Goal: Task Accomplishment & Management: Complete application form

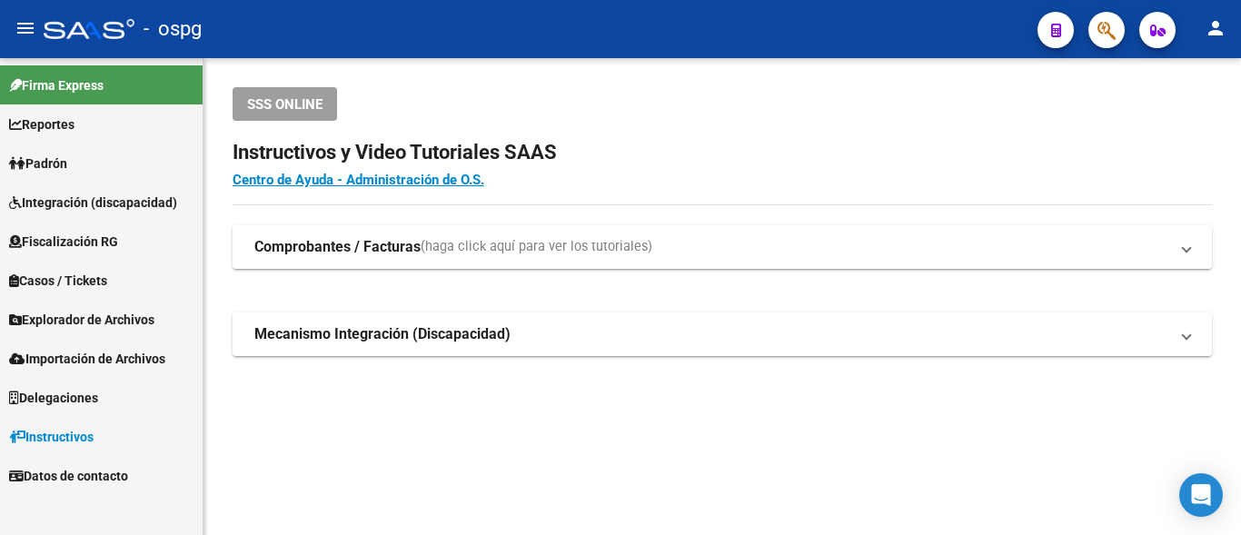
click at [104, 170] on link "Padrón" at bounding box center [101, 163] width 203 height 39
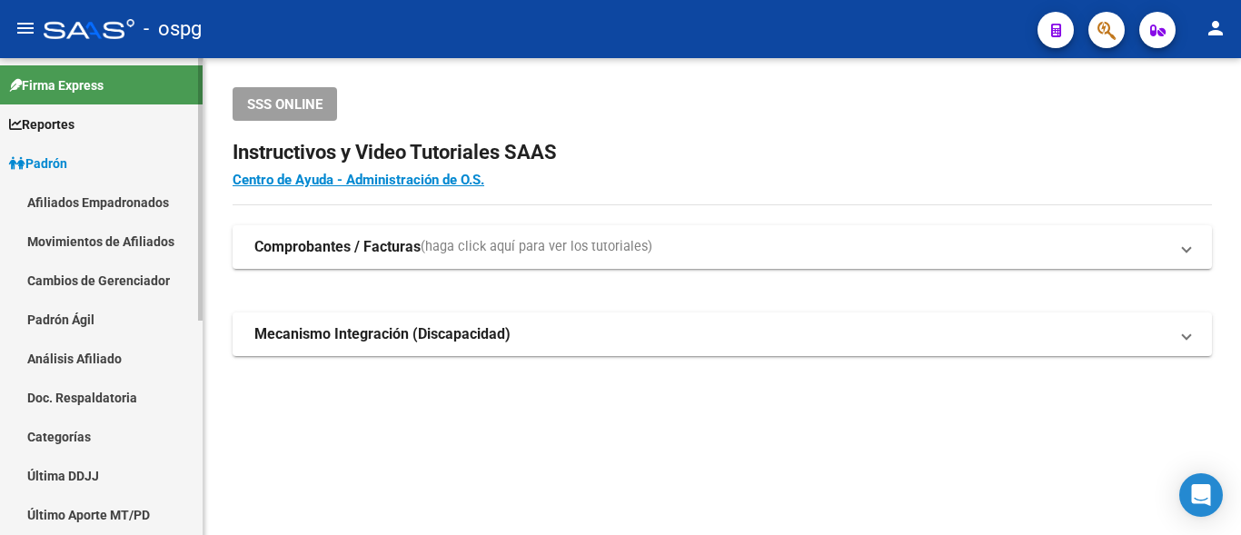
click at [79, 358] on link "Análisis Afiliado" at bounding box center [101, 358] width 203 height 39
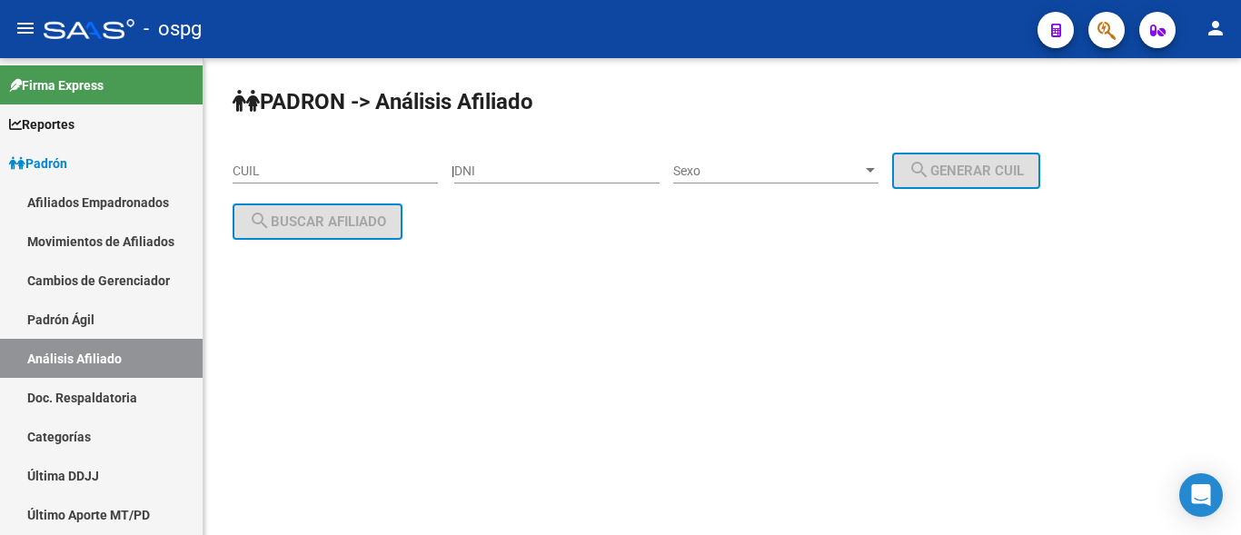
click at [261, 170] on input "CUIL" at bounding box center [335, 171] width 205 height 15
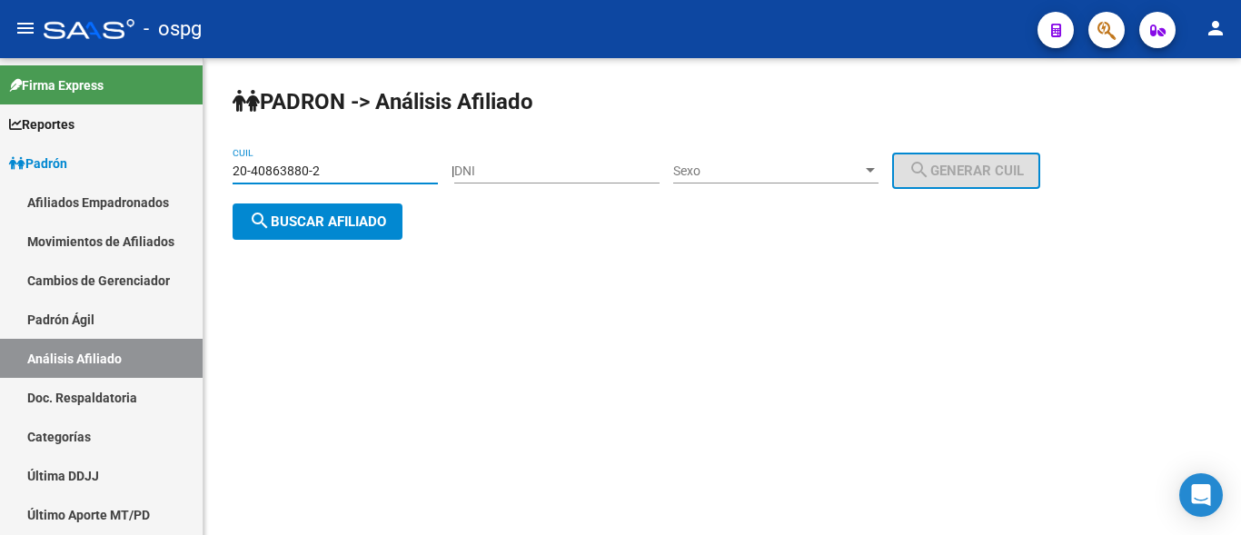
type input "20-40863880-2"
click at [335, 228] on span "search Buscar afiliado" at bounding box center [317, 221] width 137 height 16
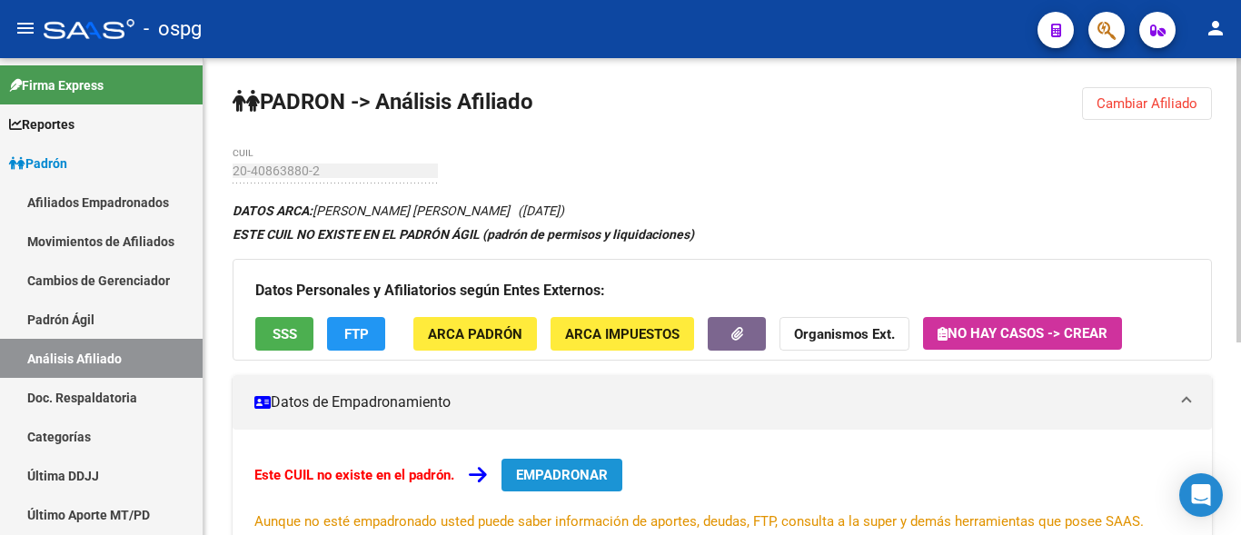
click at [573, 482] on span "EMPADRONAR" at bounding box center [562, 475] width 92 height 16
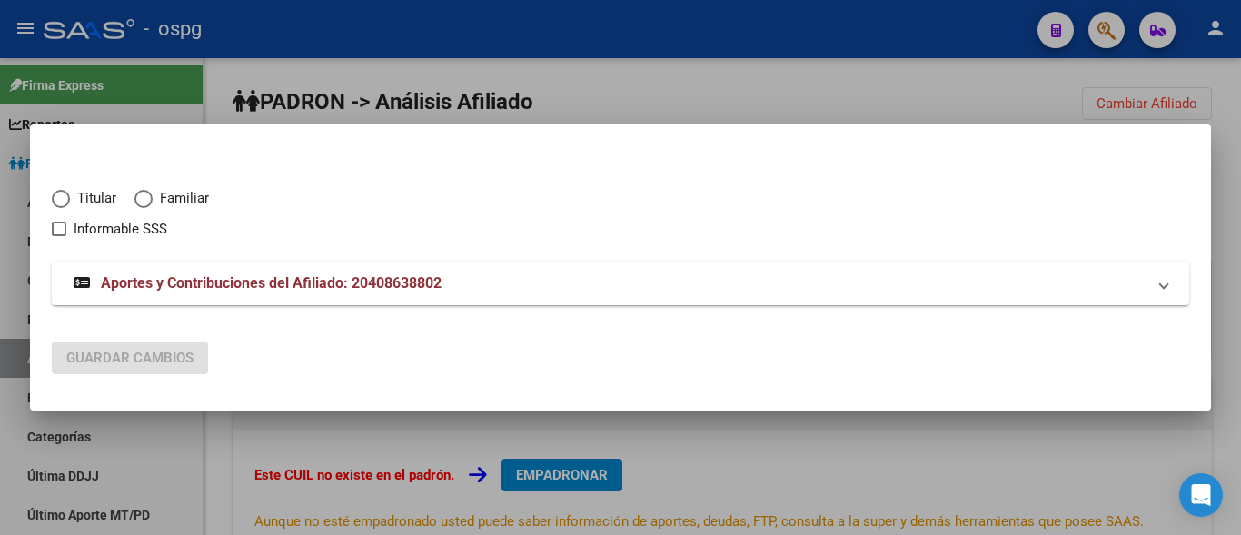
click at [55, 198] on span "Elija una opción" at bounding box center [61, 199] width 18 height 18
click at [55, 198] on input "Titular" at bounding box center [61, 199] width 18 height 18
radio input "true"
checkbox input "true"
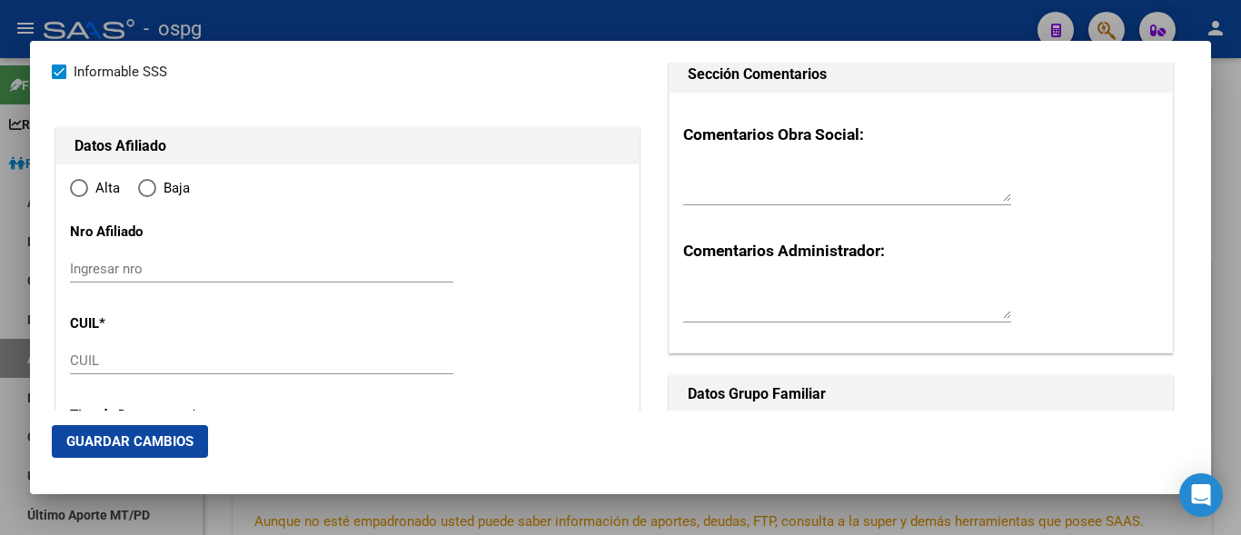
type input "20-40863880-2"
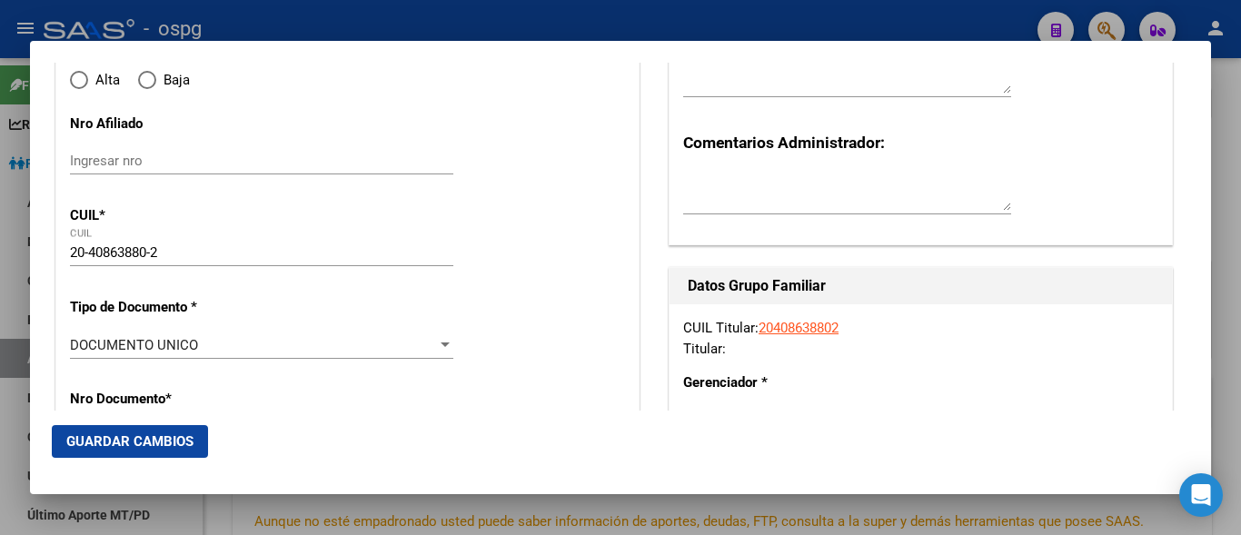
type input "40863880"
type input "ROSSI"
type input "[PERSON_NAME]"
type input "[DATE]"
type input "[PERSON_NAME]"
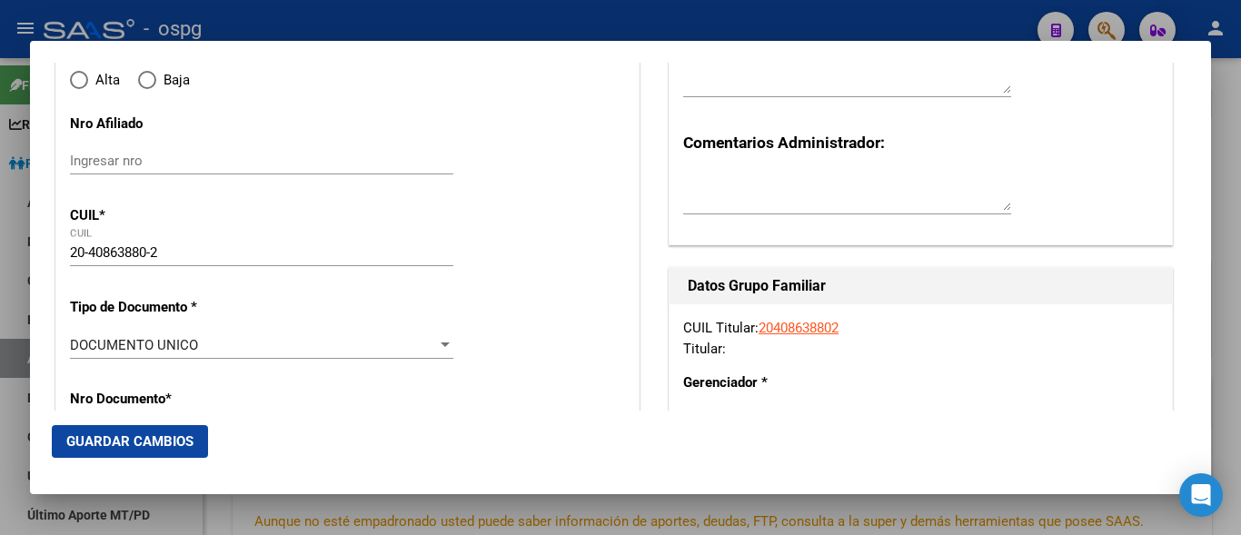
type input "1757"
type input "[PERSON_NAME] PATRON"
type input "4024"
radio input "true"
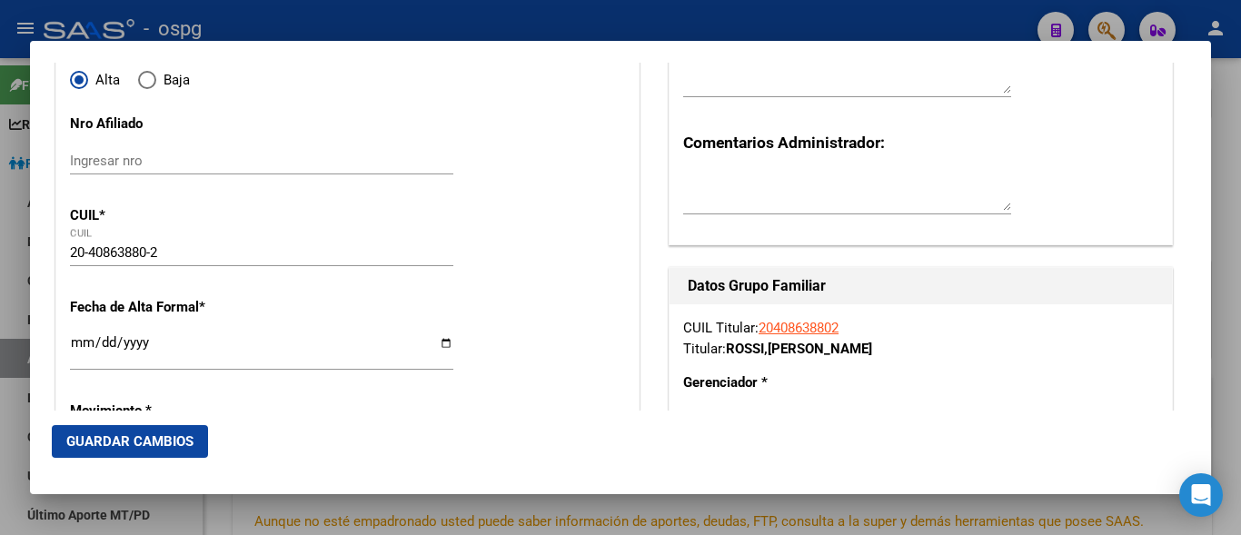
click at [84, 347] on input "Ingresar fecha" at bounding box center [261, 349] width 383 height 29
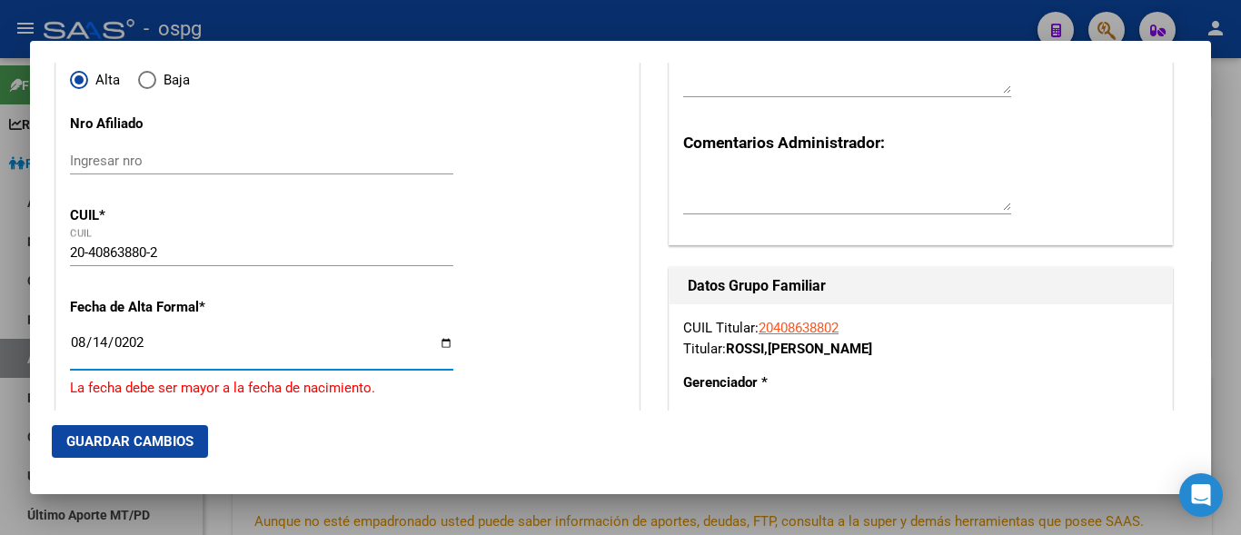
type input "[DATE]"
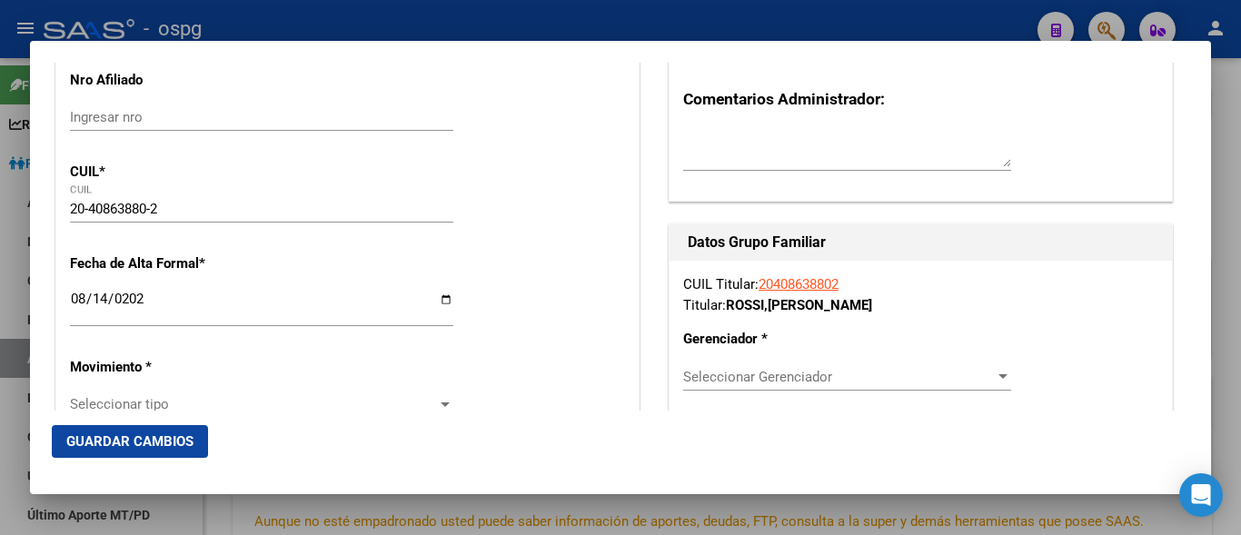
scroll to position [273, 0]
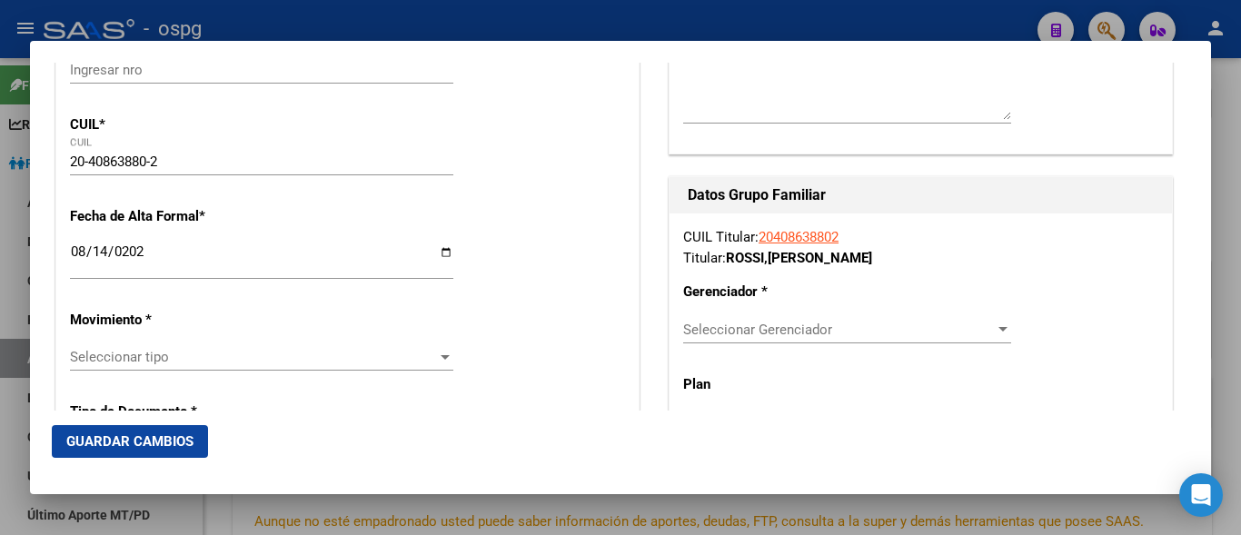
click at [135, 371] on div "Seleccionar tipo Seleccionar tipo" at bounding box center [261, 356] width 383 height 27
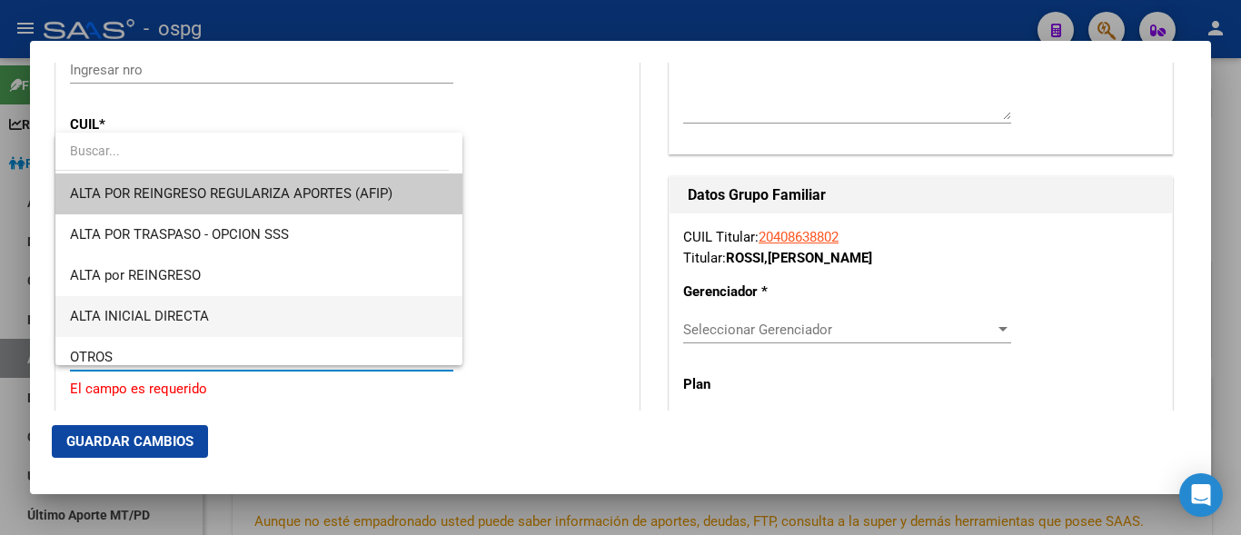
click at [154, 328] on span "ALTA INICIAL DIRECTA" at bounding box center [259, 316] width 378 height 41
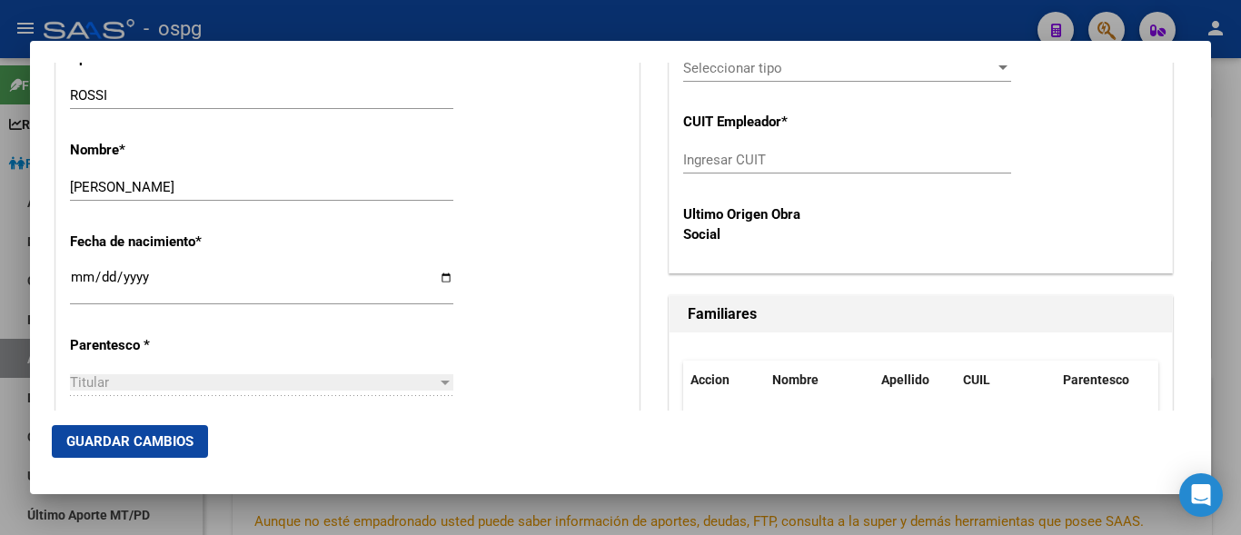
scroll to position [818, 0]
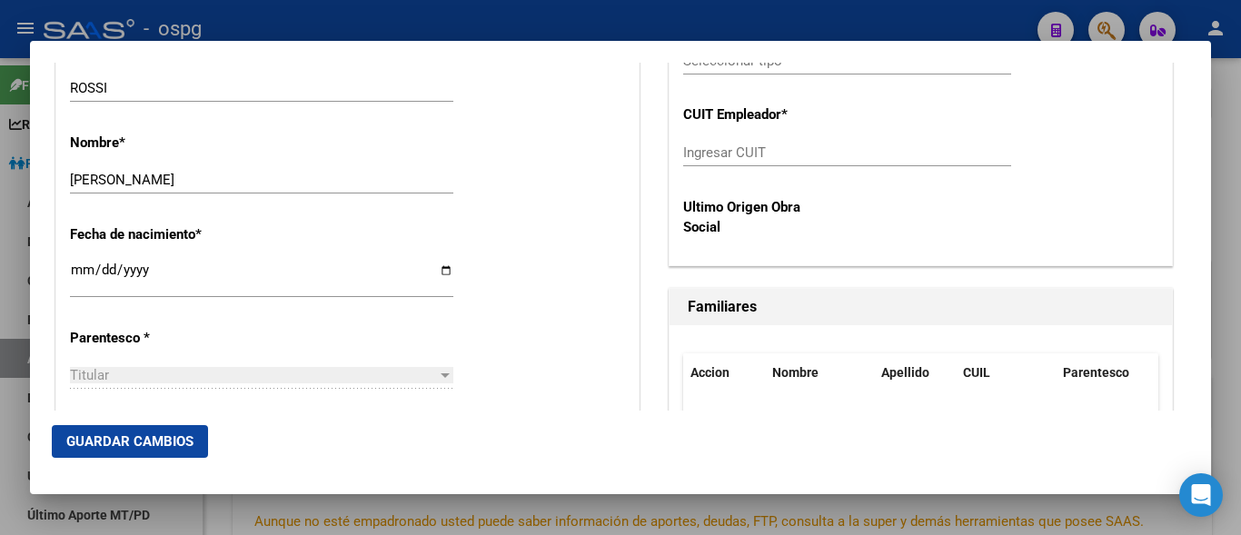
click at [85, 374] on span "Titular" at bounding box center [89, 375] width 39 height 16
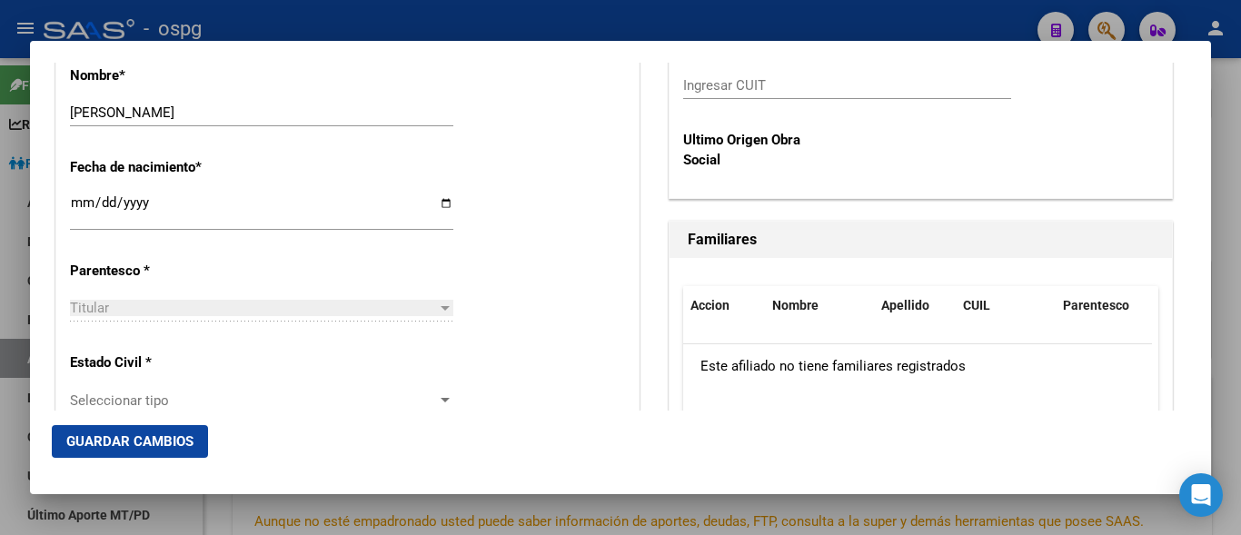
scroll to position [999, 0]
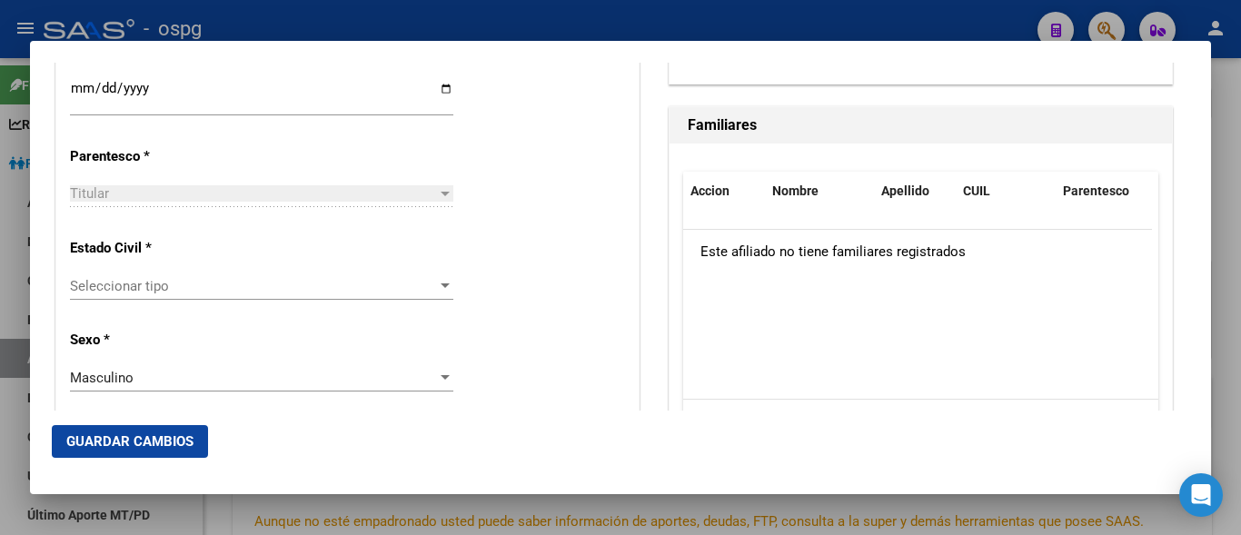
click at [172, 301] on div "Seleccionar tipo Seleccionar tipo" at bounding box center [261, 295] width 383 height 45
click at [175, 292] on span "Seleccionar tipo" at bounding box center [253, 286] width 367 height 16
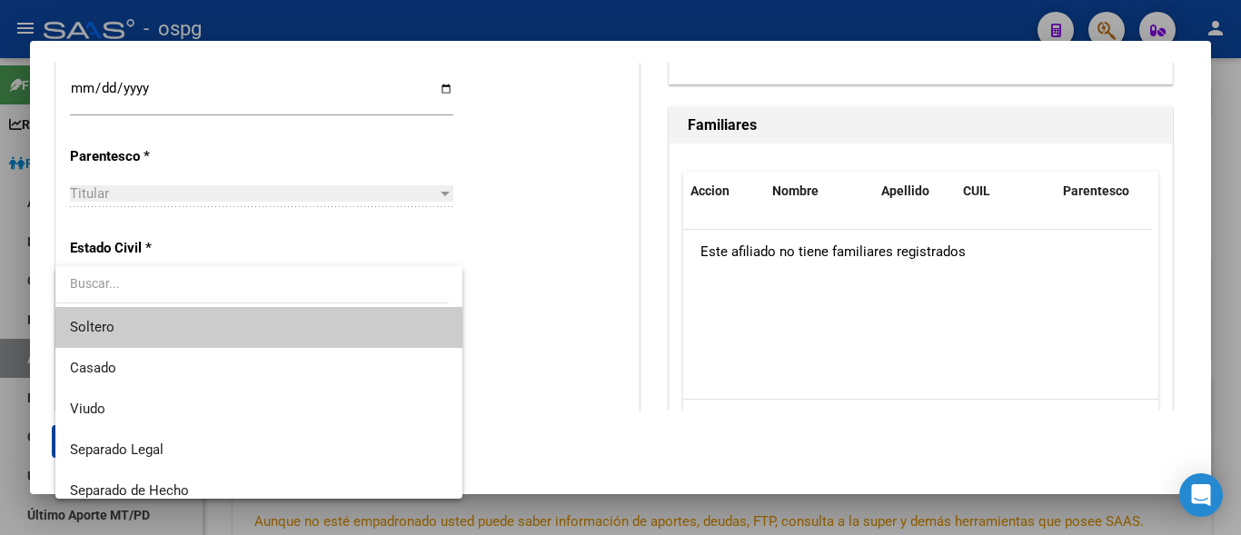
click at [108, 333] on span "Soltero" at bounding box center [92, 327] width 45 height 16
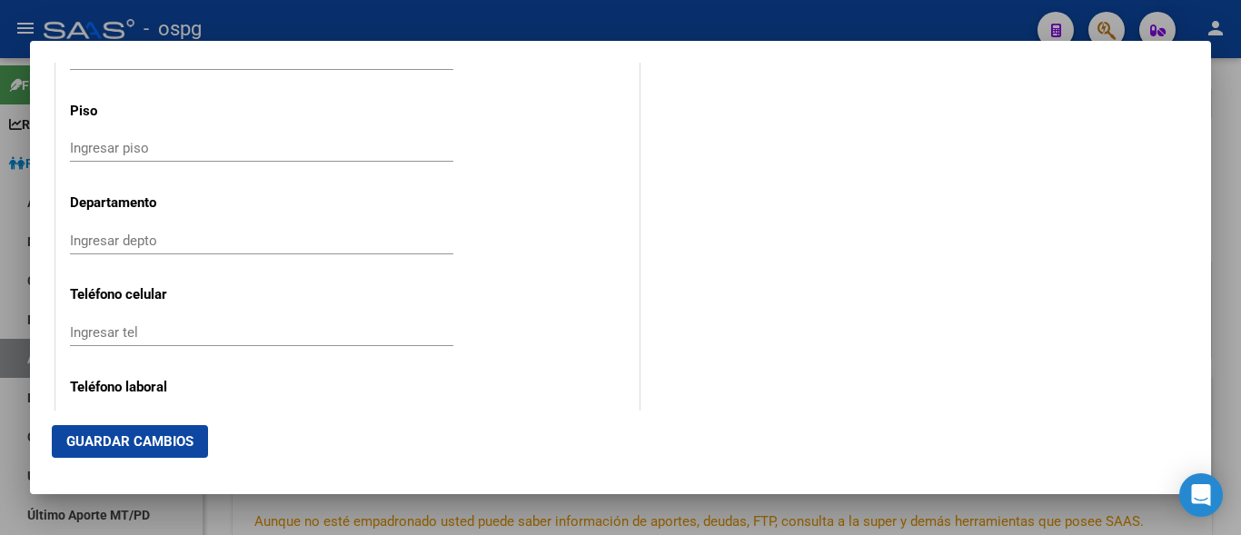
scroll to position [2271, 0]
click at [187, 255] on div "Ingresar tel" at bounding box center [261, 250] width 383 height 45
click at [175, 253] on div "Ingresar tel" at bounding box center [261, 241] width 383 height 27
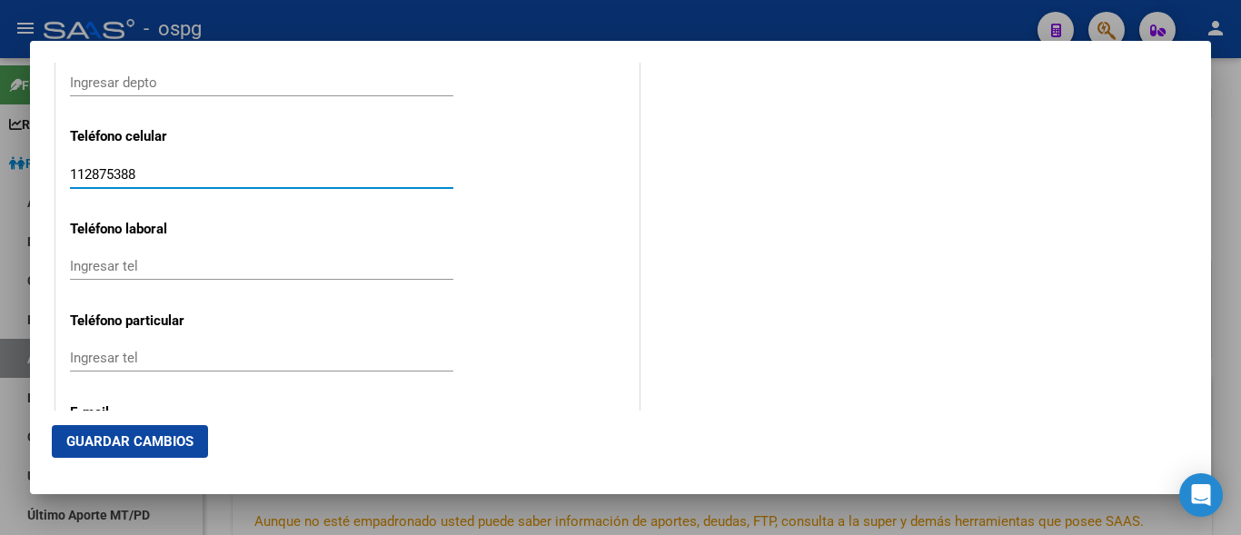
scroll to position [2453, 0]
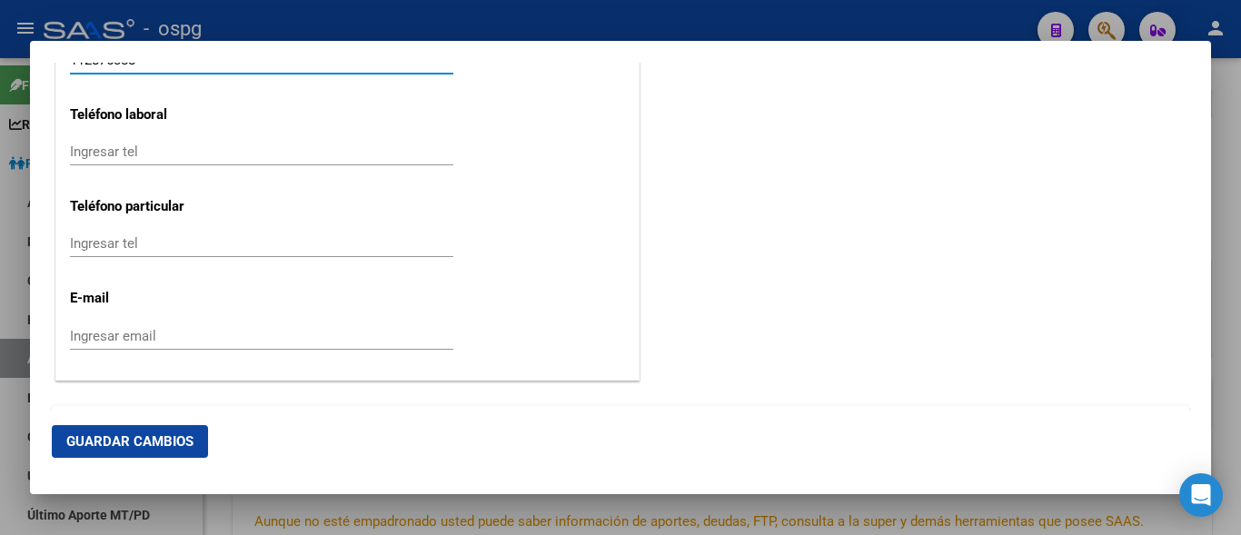
type input "112875388"
click at [124, 329] on input "Ingresar email" at bounding box center [261, 336] width 383 height 16
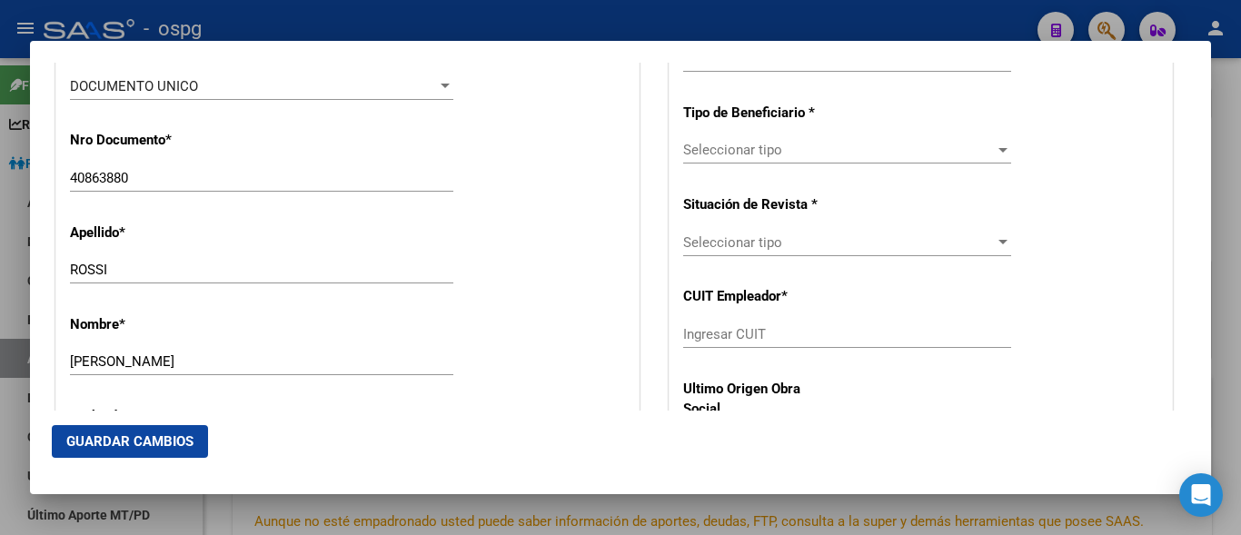
scroll to position [454, 0]
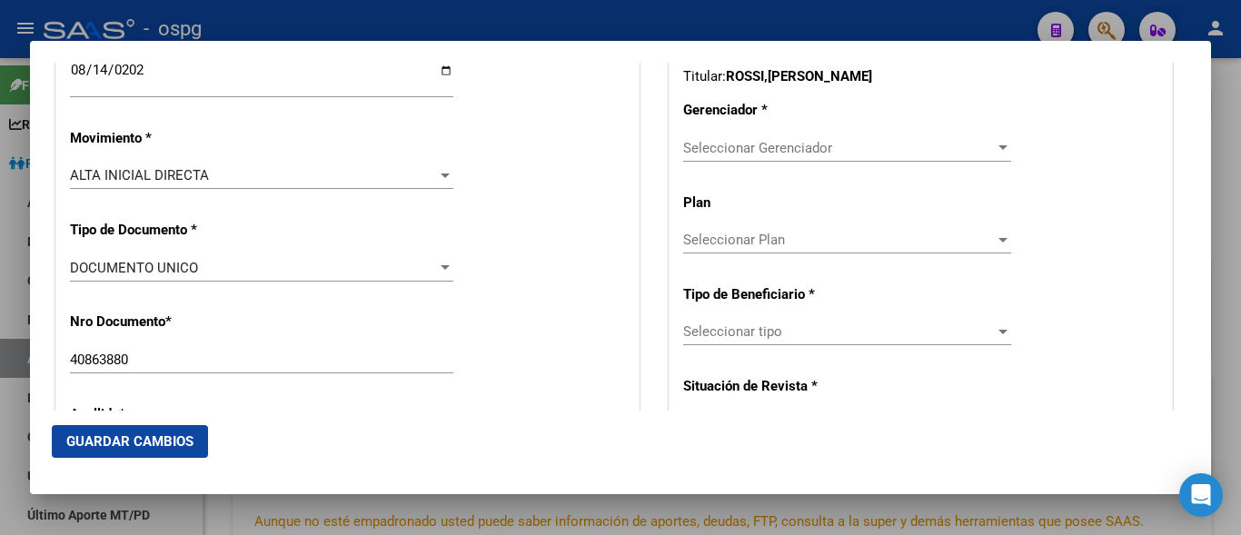
type input "[EMAIL_ADDRESS][DOMAIN_NAME]"
click at [720, 142] on span "Seleccionar Gerenciador" at bounding box center [839, 148] width 312 height 16
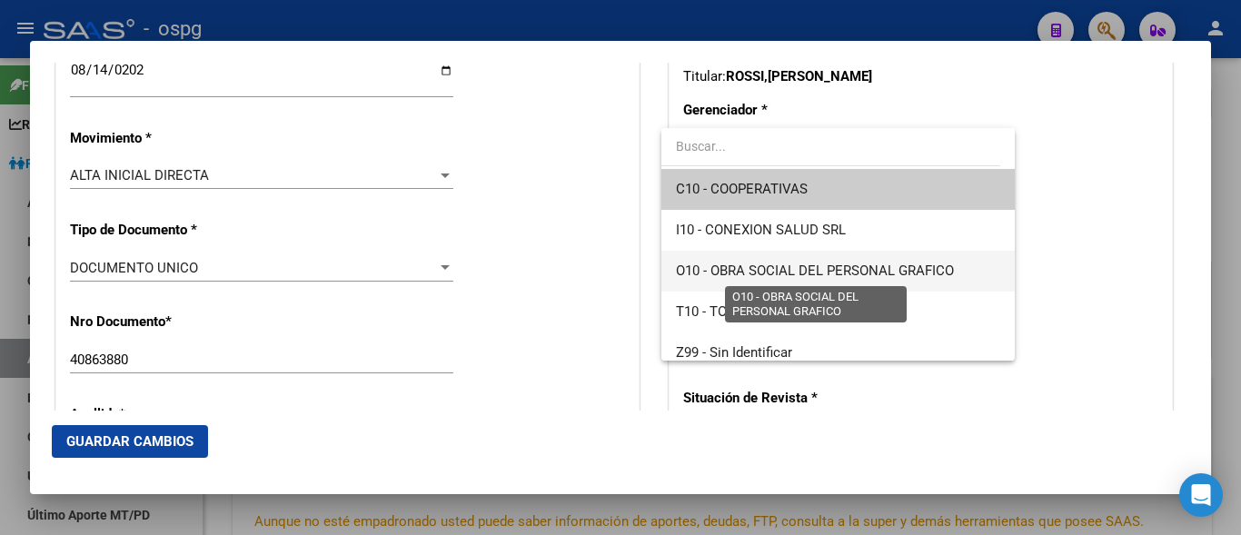
click at [789, 266] on span "O10 - OBRA SOCIAL DEL PERSONAL GRAFICO" at bounding box center [815, 271] width 278 height 16
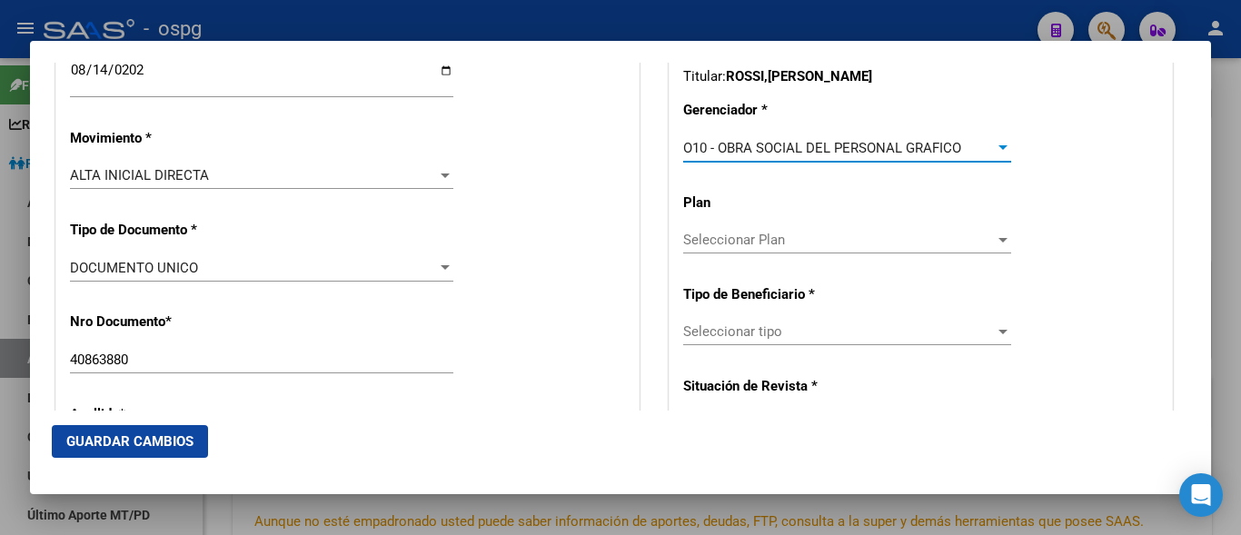
scroll to position [545, 0]
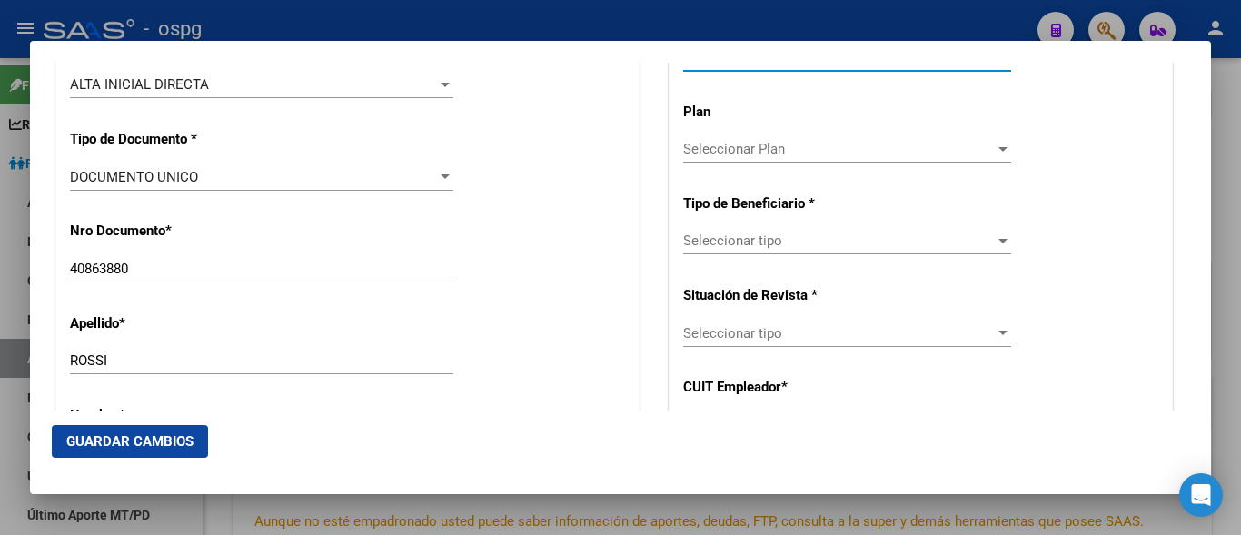
click at [757, 254] on div "Seleccionar tipo Seleccionar tipo" at bounding box center [847, 240] width 328 height 27
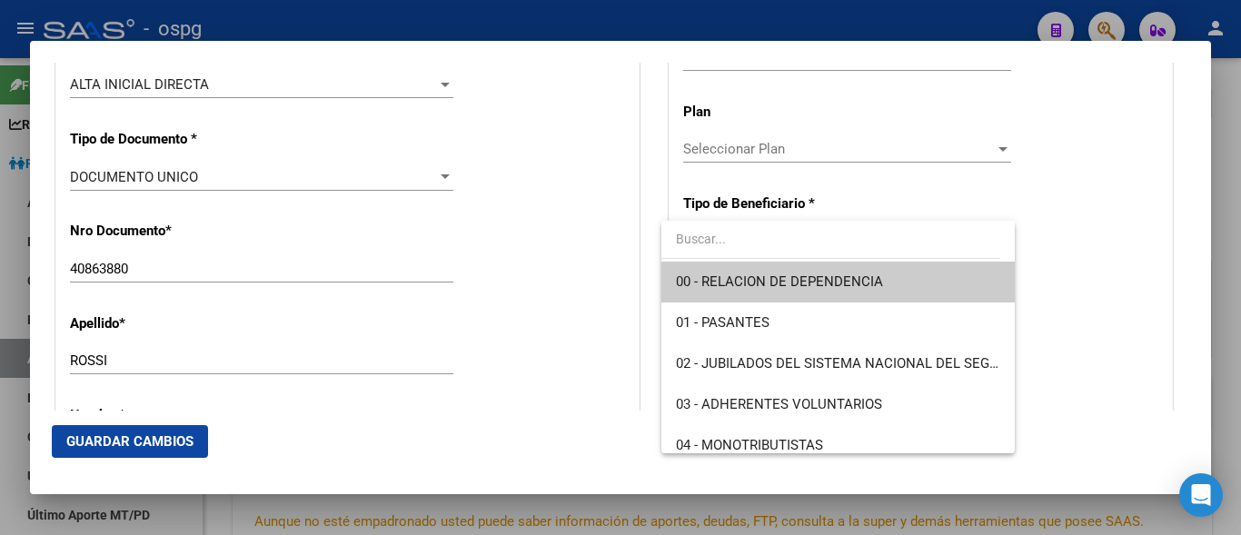
click at [795, 284] on span "00 - RELACION DE DEPENDENCIA" at bounding box center [779, 281] width 207 height 16
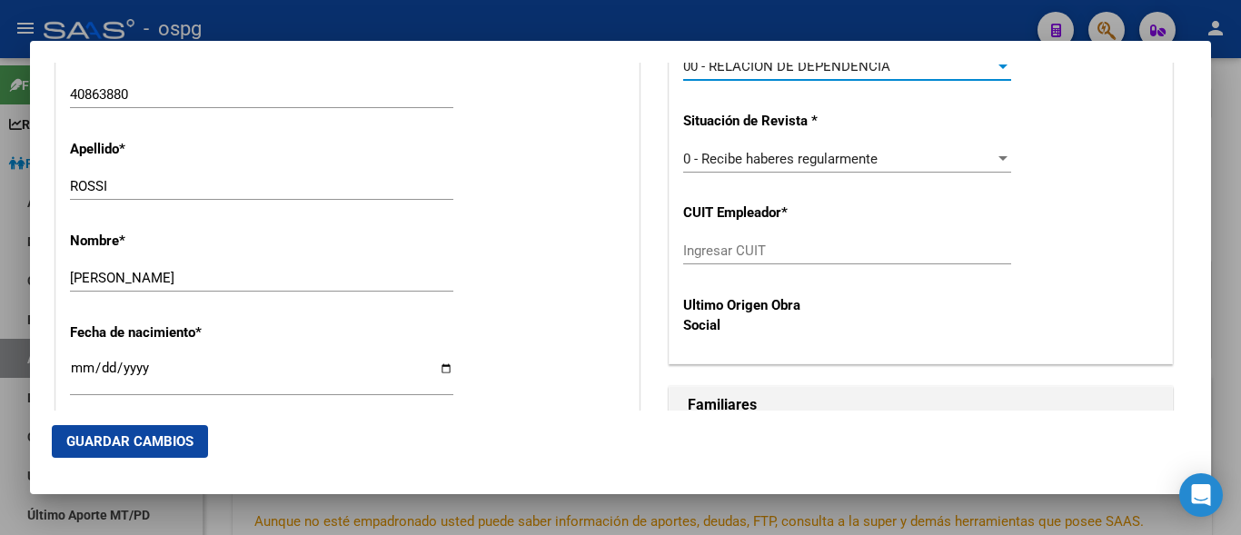
scroll to position [727, 0]
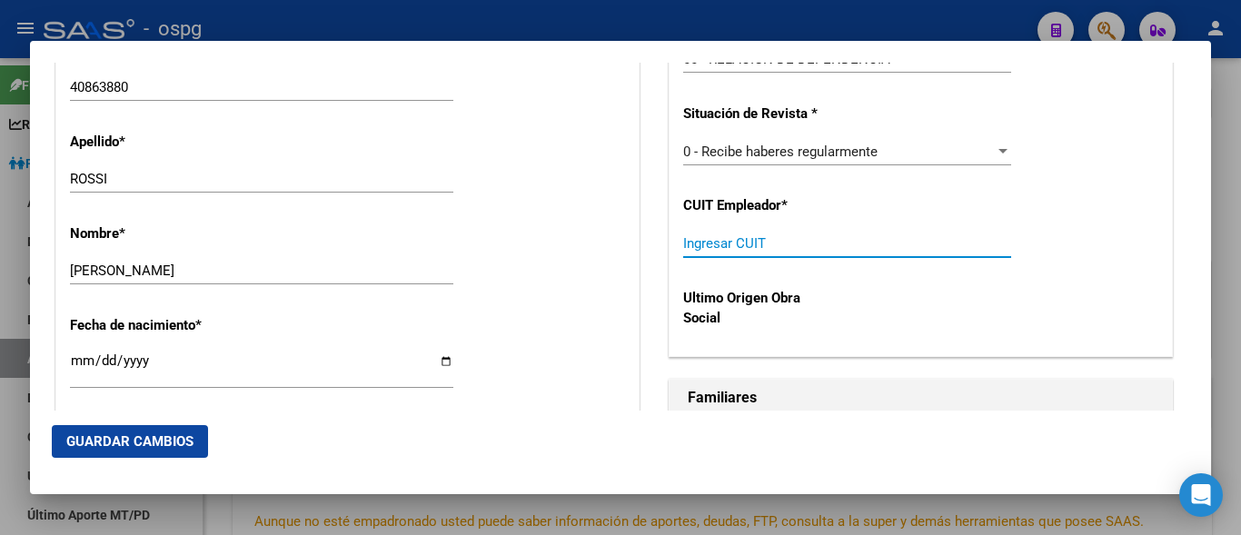
click at [686, 250] on input "Ingresar CUIT" at bounding box center [847, 243] width 328 height 16
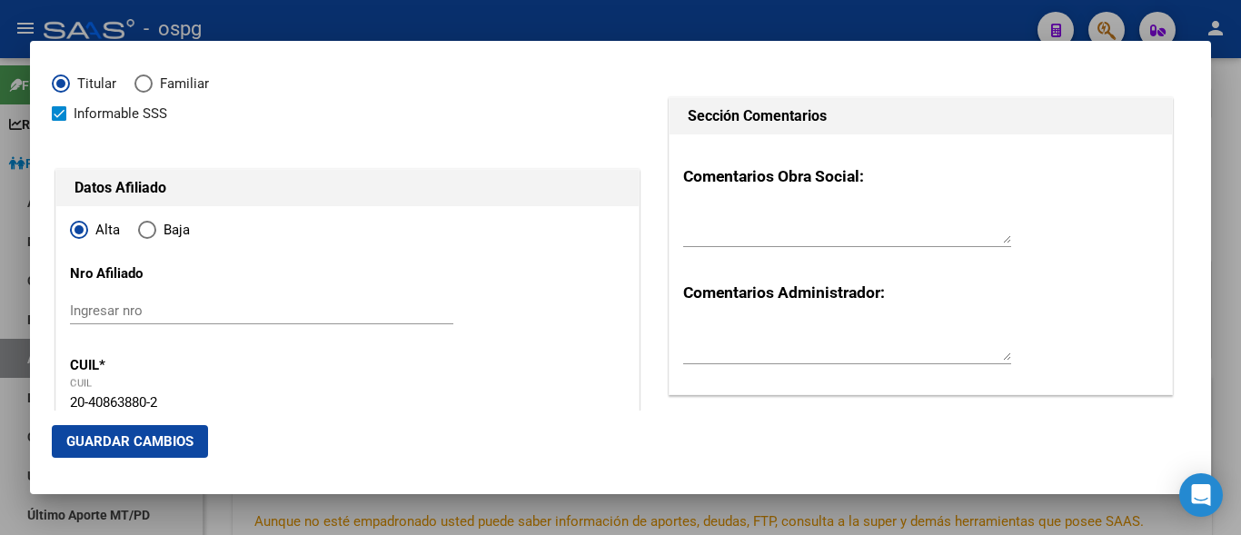
scroll to position [0, 0]
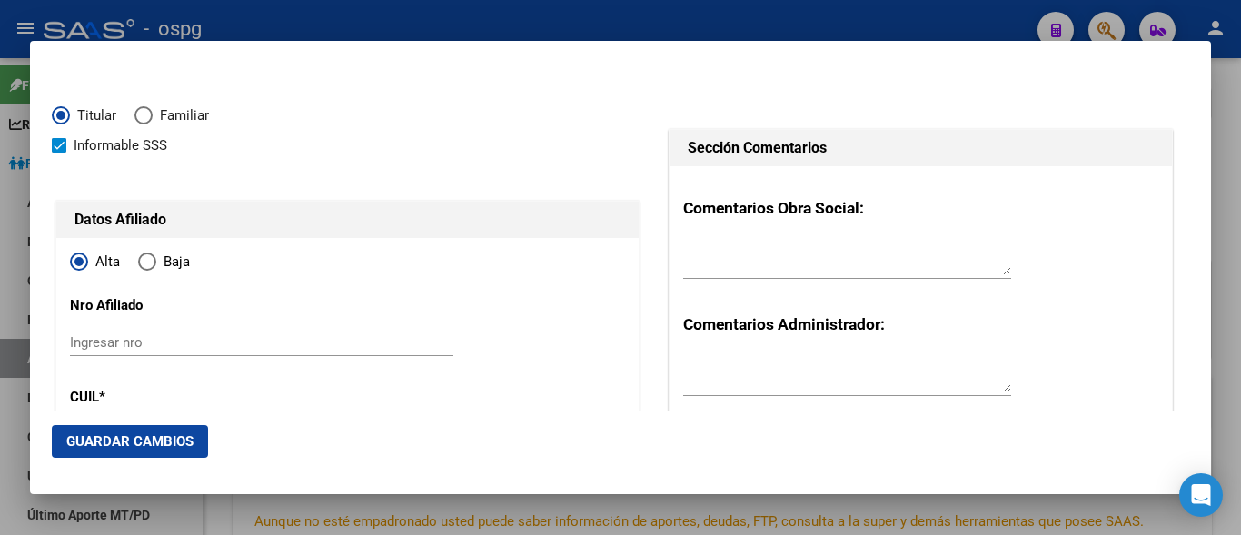
type input "30-70048023-9"
click at [112, 430] on button "Guardar Cambios" at bounding box center [130, 441] width 156 height 33
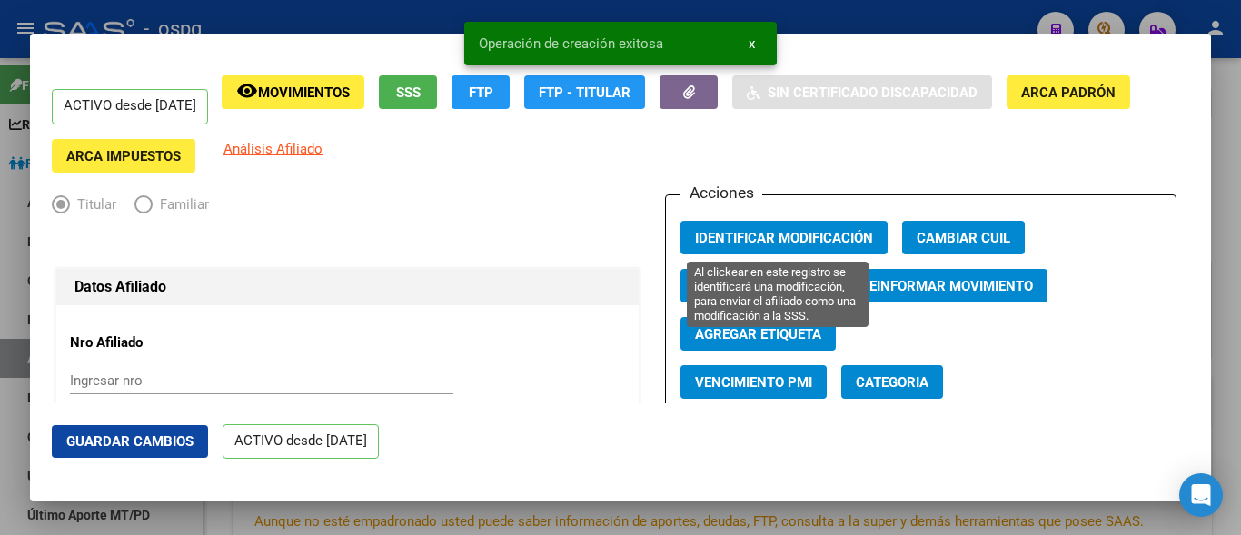
click at [756, 237] on span "Identificar Modificación" at bounding box center [784, 238] width 178 height 16
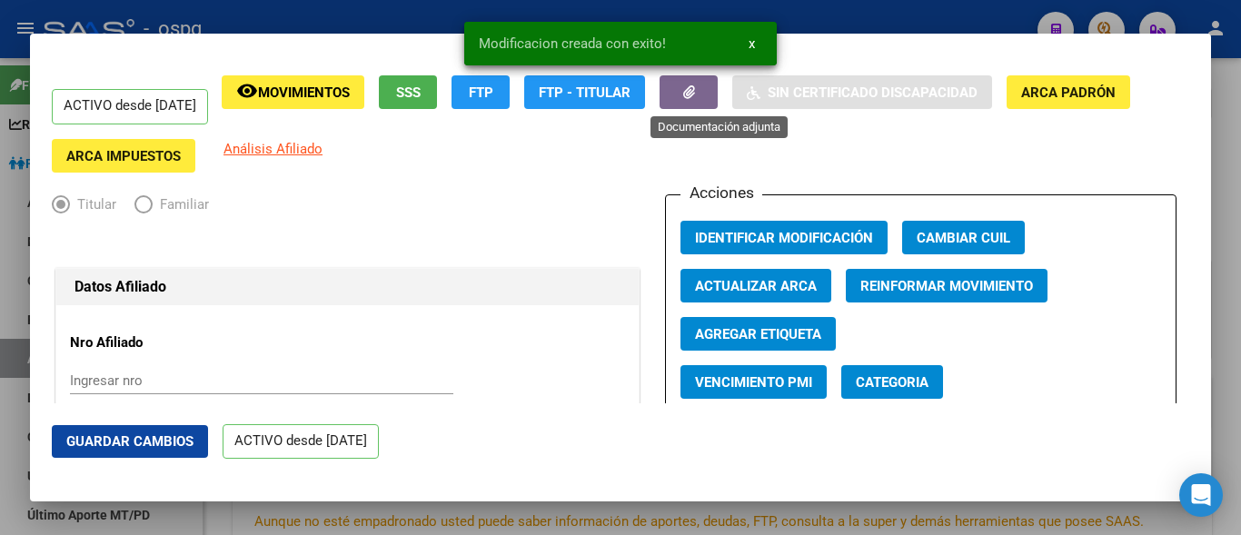
click at [695, 101] on span "button" at bounding box center [689, 92] width 12 height 16
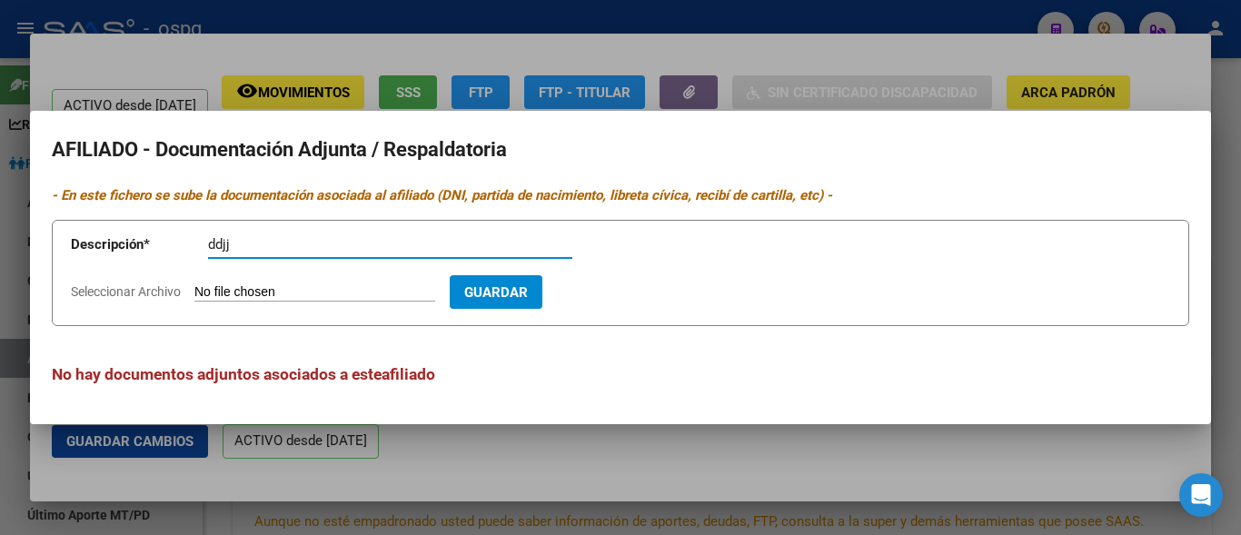
type input "ddjj"
click at [227, 285] on input "Seleccionar Archivo" at bounding box center [314, 292] width 241 height 17
type input "C:\fakepath\ROSSI [PERSON_NAME] 0002.pdf"
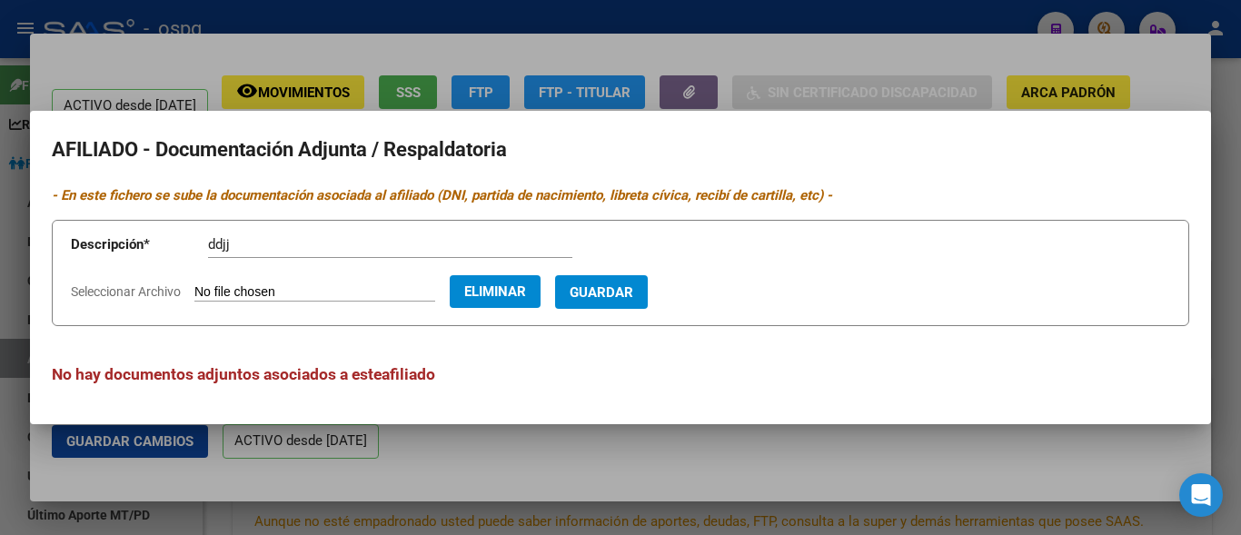
click at [612, 297] on span "Guardar" at bounding box center [602, 292] width 64 height 16
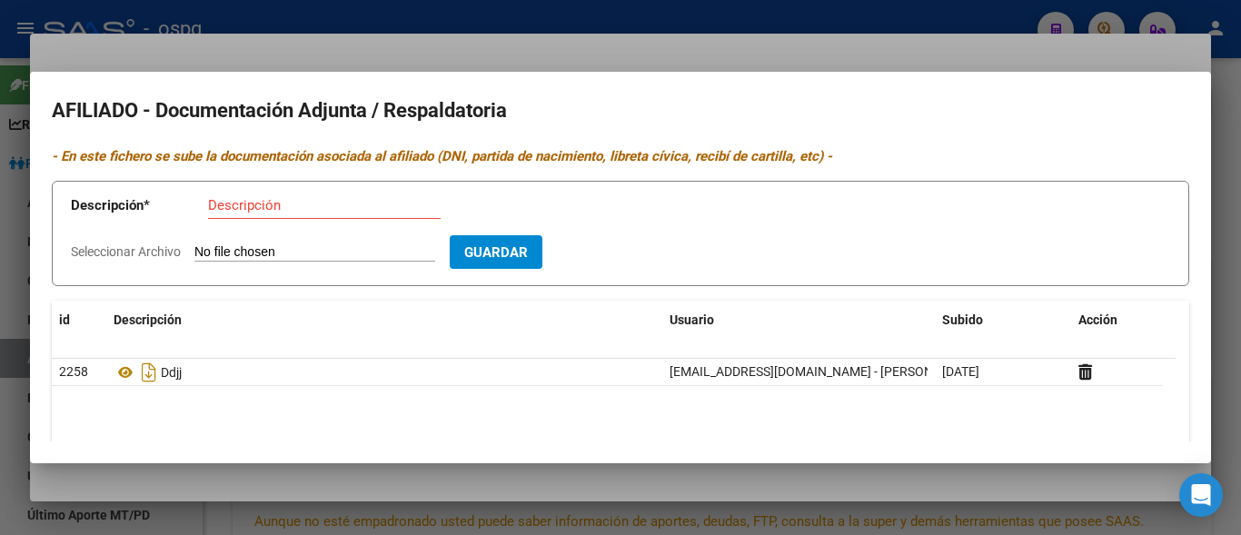
click at [317, 42] on div at bounding box center [620, 267] width 1241 height 535
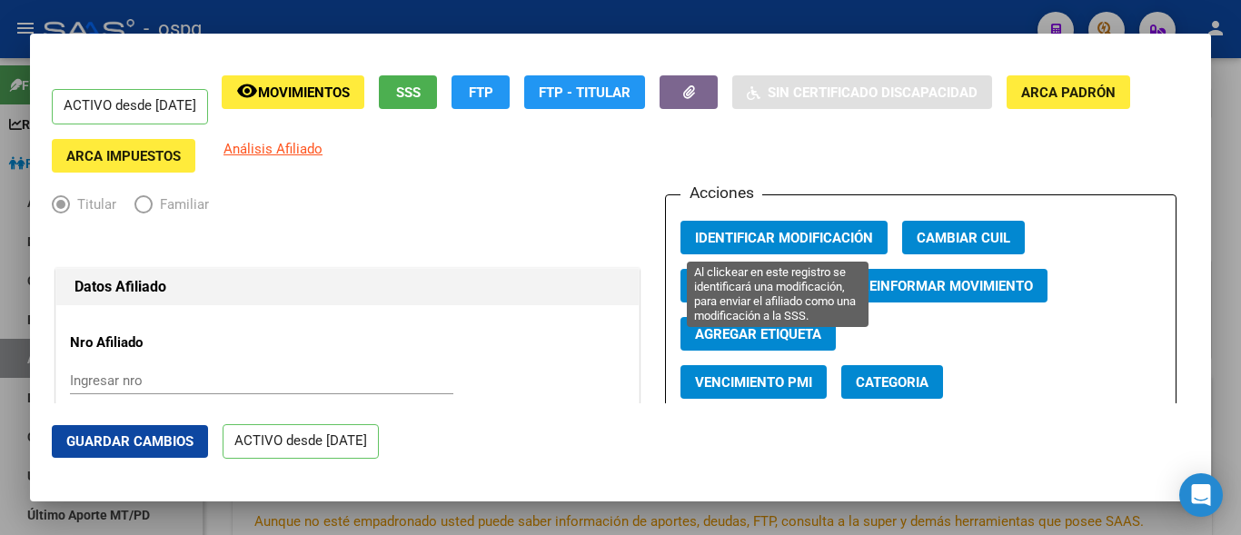
click at [749, 244] on span "Identificar Modificación" at bounding box center [784, 238] width 178 height 16
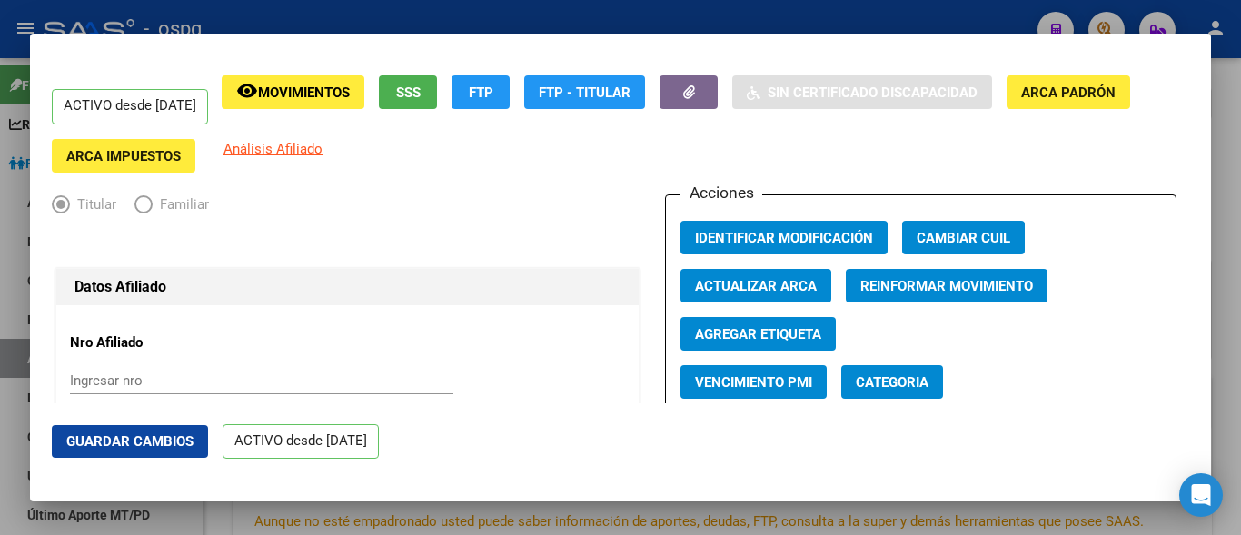
click at [690, 13] on div at bounding box center [620, 267] width 1241 height 535
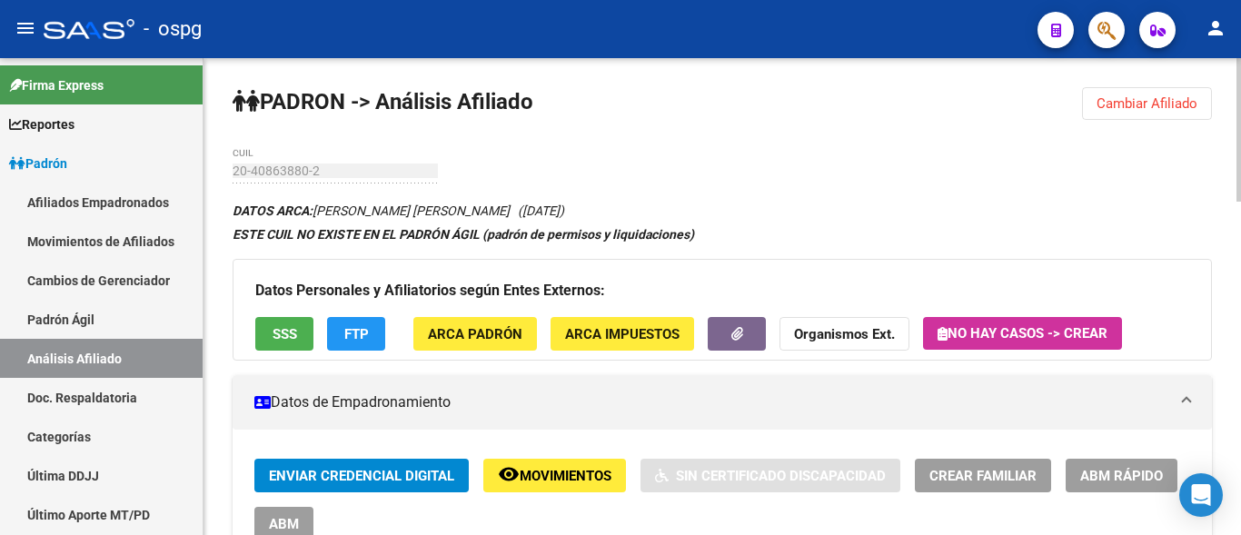
click at [1131, 107] on span "Cambiar Afiliado" at bounding box center [1147, 103] width 101 height 16
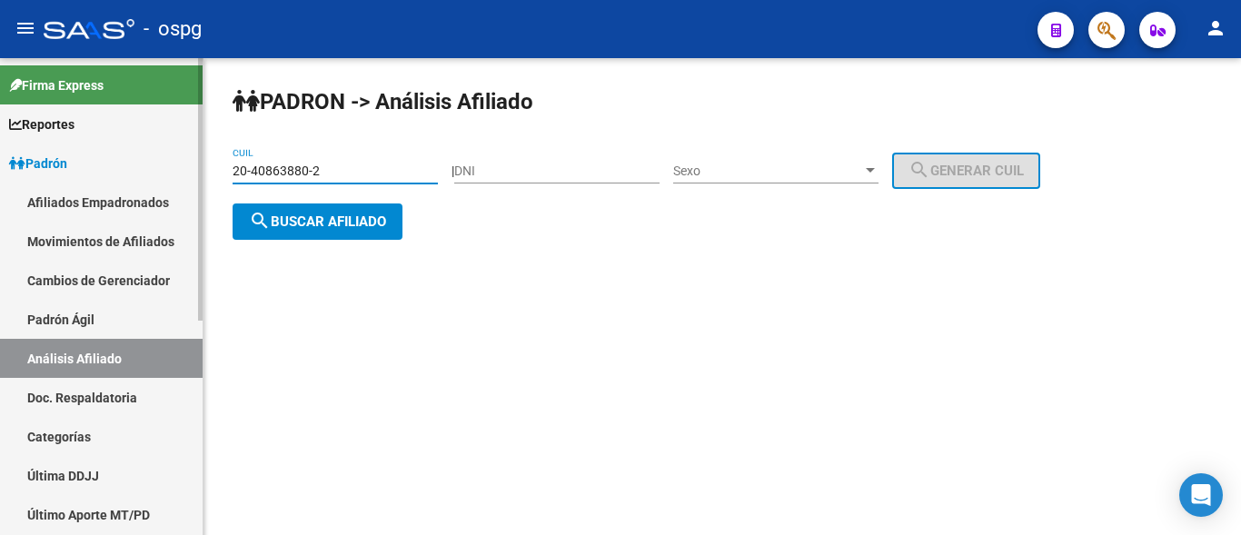
drag, startPoint x: 220, startPoint y: 167, endPoint x: 148, endPoint y: 167, distance: 71.8
click at [148, 167] on mat-sidenav-container "Firma Express Reportes Ingresos Devengados Análisis Histórico Detalles Transfer…" at bounding box center [620, 296] width 1241 height 477
type input "27-29365634-2"
click at [294, 220] on span "search Buscar afiliado" at bounding box center [317, 221] width 137 height 16
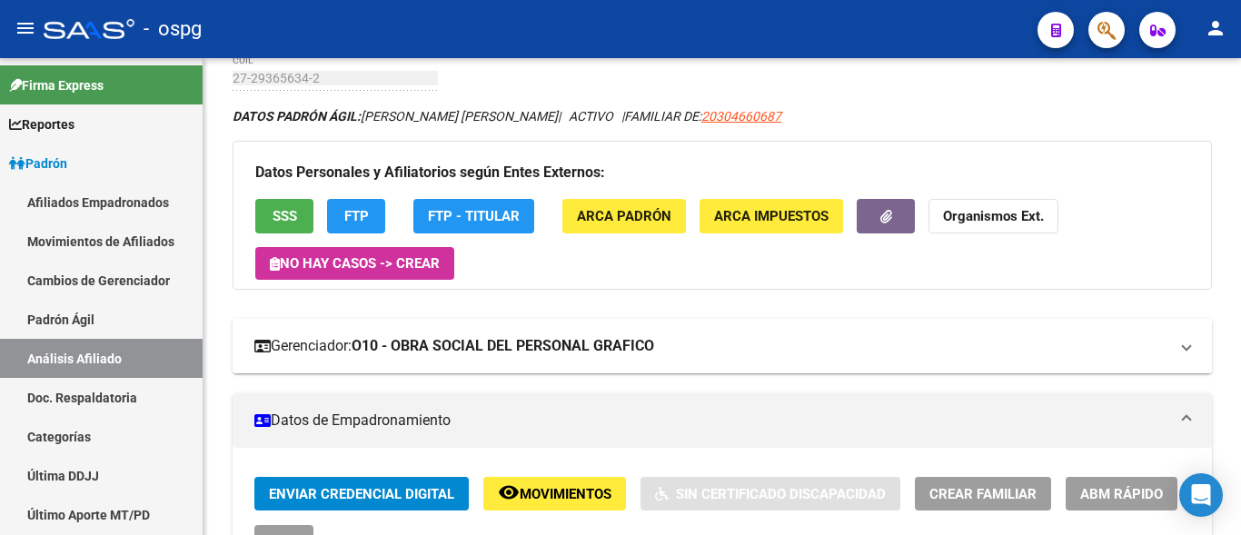
scroll to position [91, 0]
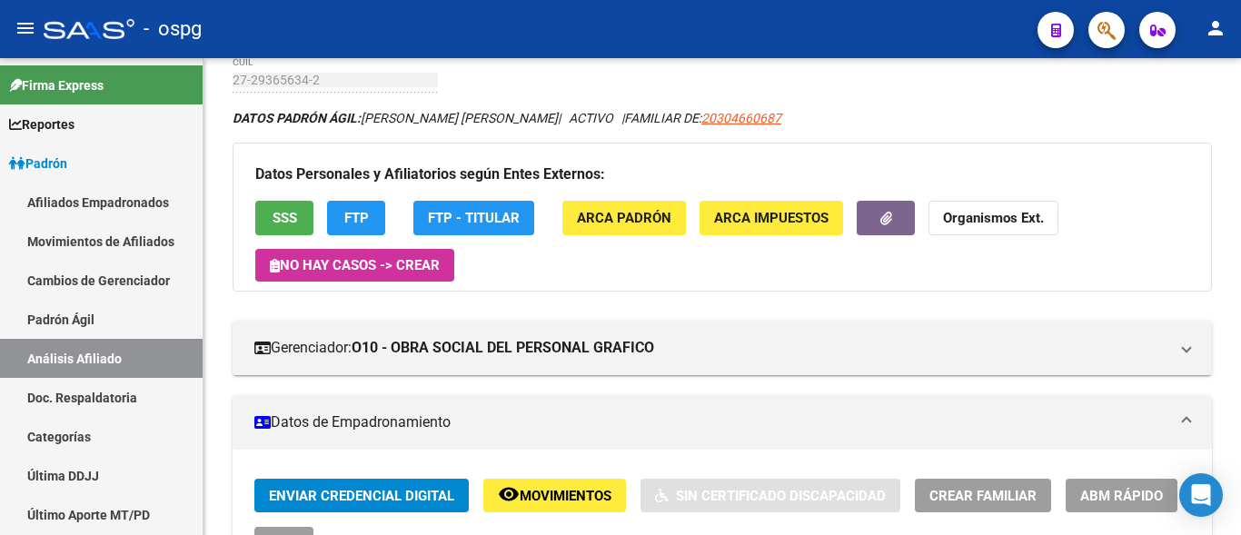
click at [872, 224] on button "button" at bounding box center [886, 218] width 58 height 34
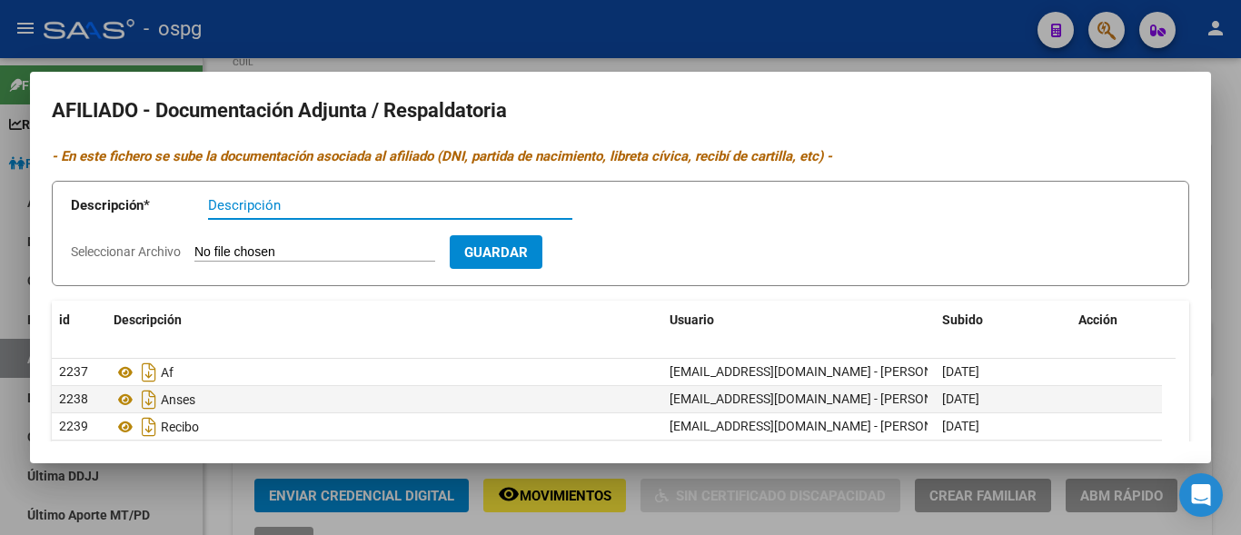
drag, startPoint x: 700, startPoint y: 25, endPoint x: 690, endPoint y: 5, distance: 22.8
click at [697, 18] on div at bounding box center [620, 267] width 1241 height 535
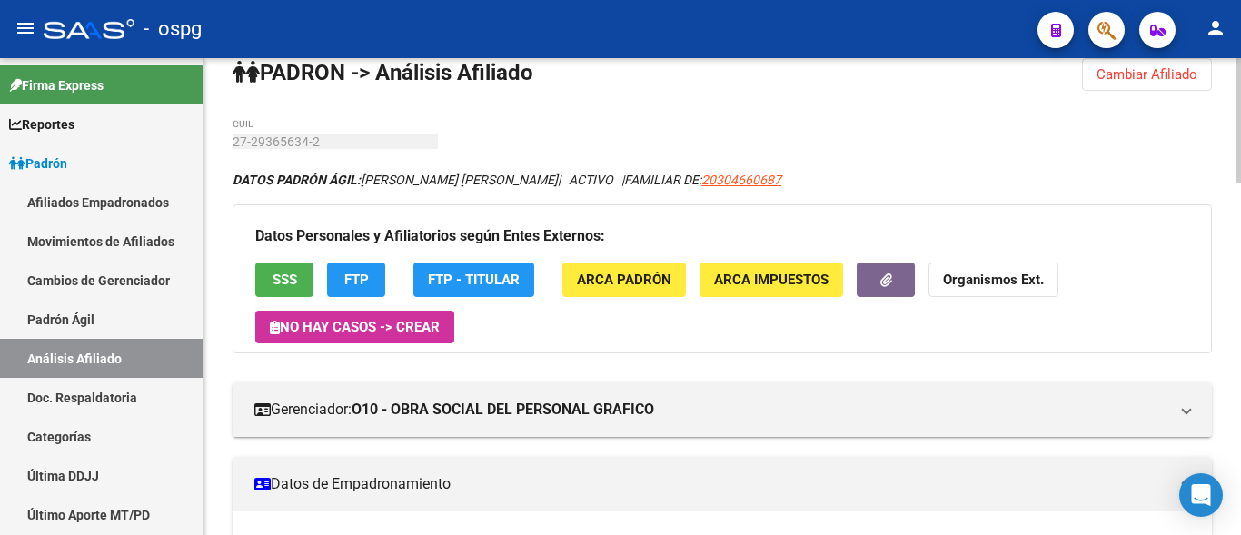
scroll to position [0, 0]
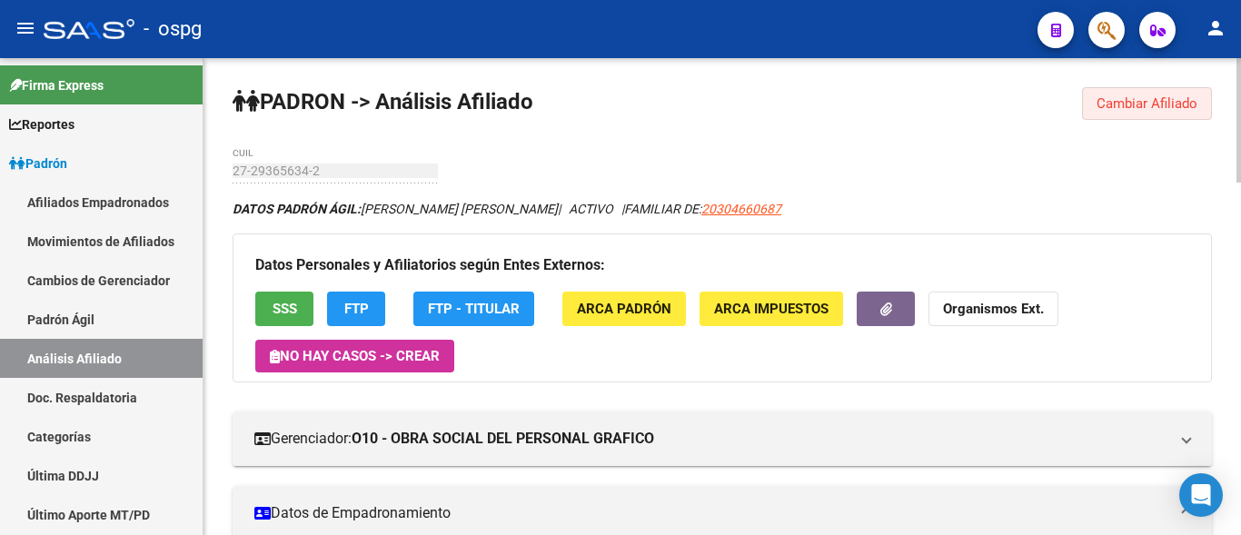
drag, startPoint x: 1126, startPoint y: 106, endPoint x: 887, endPoint y: 132, distance: 240.3
click at [1124, 106] on span "Cambiar Afiliado" at bounding box center [1147, 103] width 101 height 16
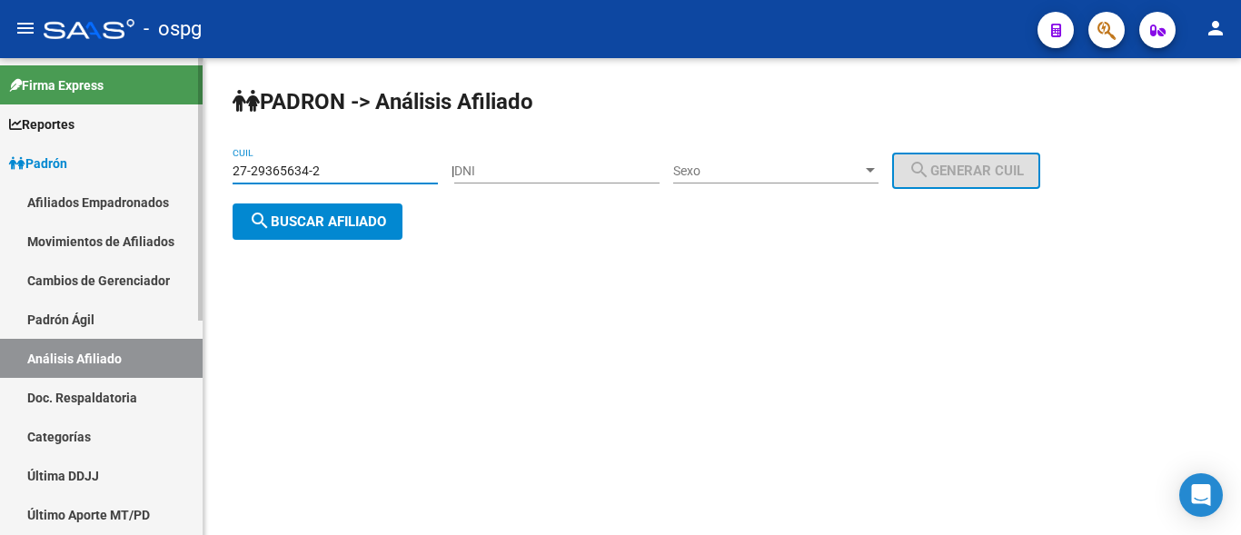
drag, startPoint x: 328, startPoint y: 171, endPoint x: 164, endPoint y: 173, distance: 164.4
click at [144, 173] on mat-sidenav-container "Firma Express Reportes Ingresos Devengados Análisis Histórico Detalles Transfer…" at bounding box center [620, 296] width 1241 height 477
click at [346, 213] on span "search Buscar afiliado" at bounding box center [317, 221] width 137 height 16
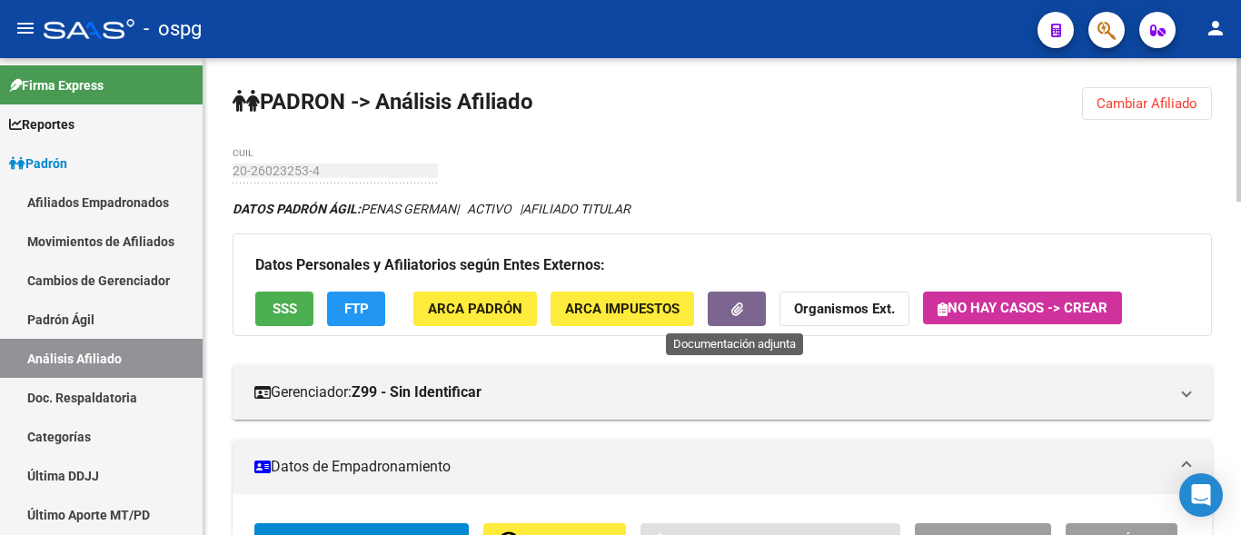
click at [735, 314] on icon "button" at bounding box center [737, 310] width 12 height 14
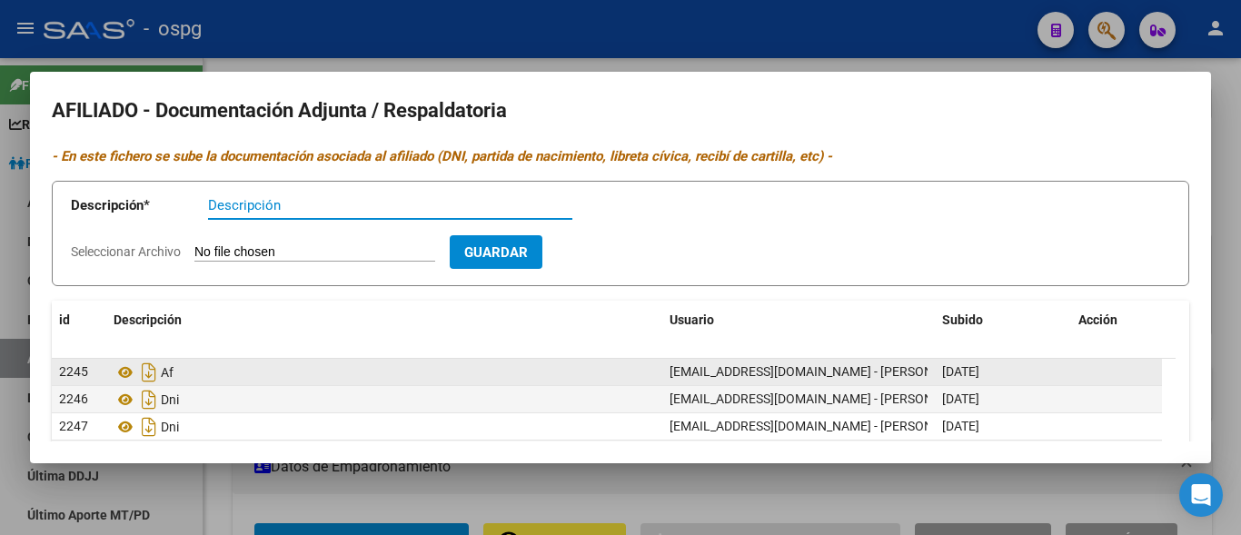
click at [250, 366] on div "Af" at bounding box center [384, 372] width 541 height 29
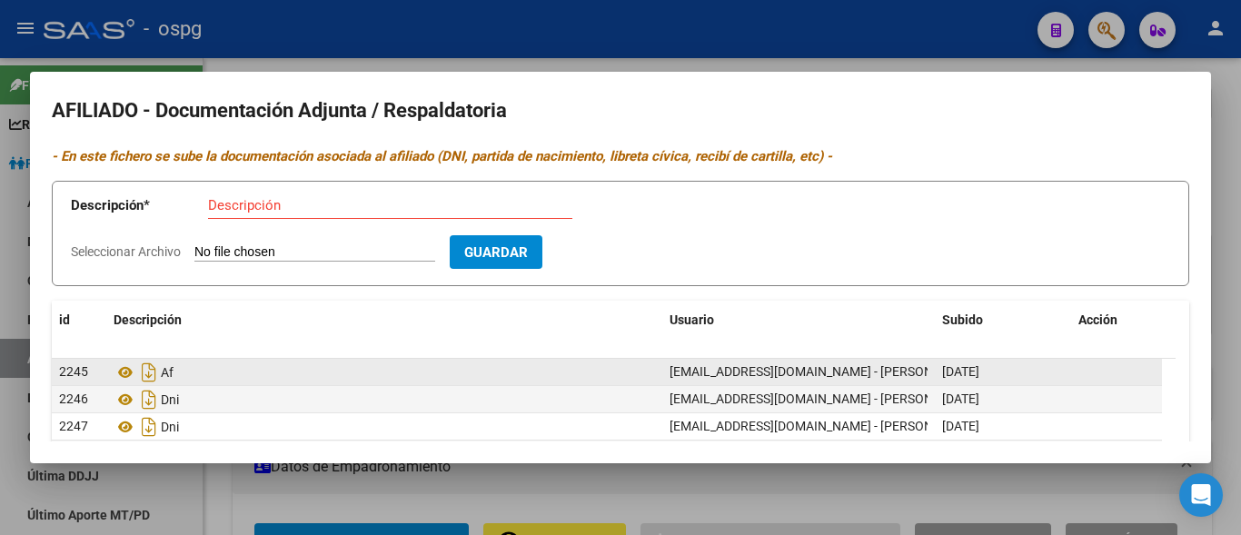
click at [204, 382] on div "Af" at bounding box center [384, 372] width 541 height 29
click at [124, 378] on icon at bounding box center [126, 373] width 24 height 22
click at [150, 376] on icon "Descargar documento" at bounding box center [149, 372] width 24 height 29
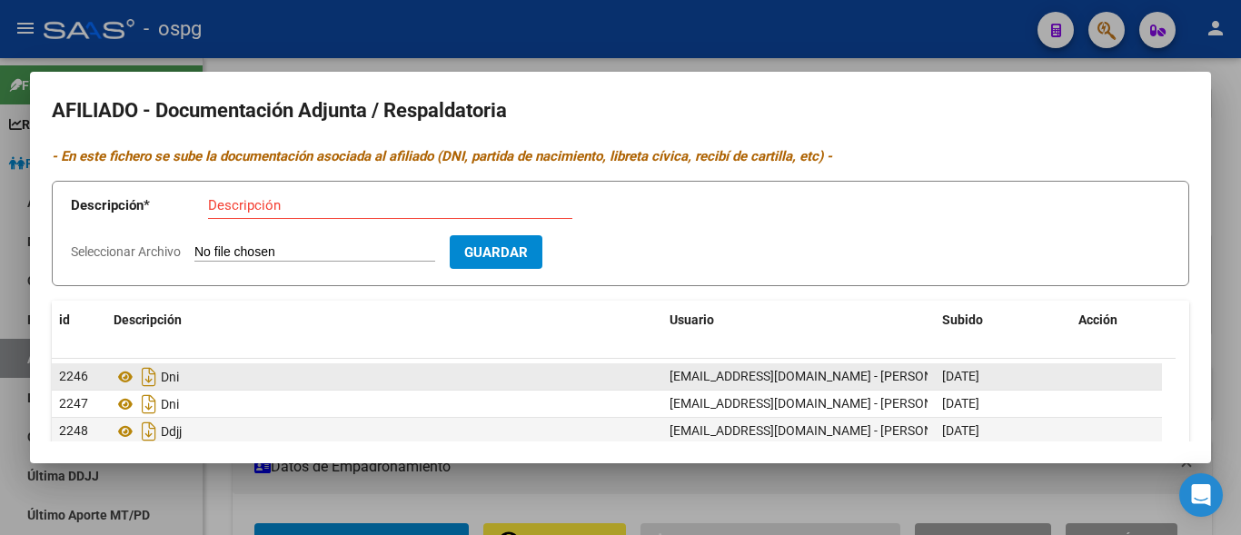
scroll to position [28, 0]
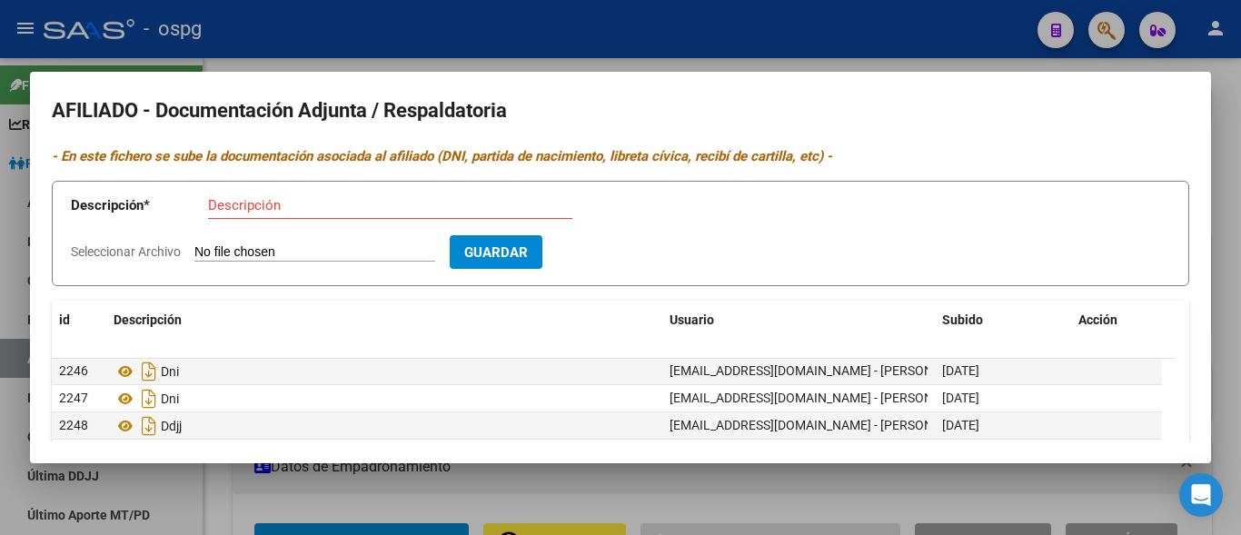
click at [700, 24] on div at bounding box center [620, 267] width 1241 height 535
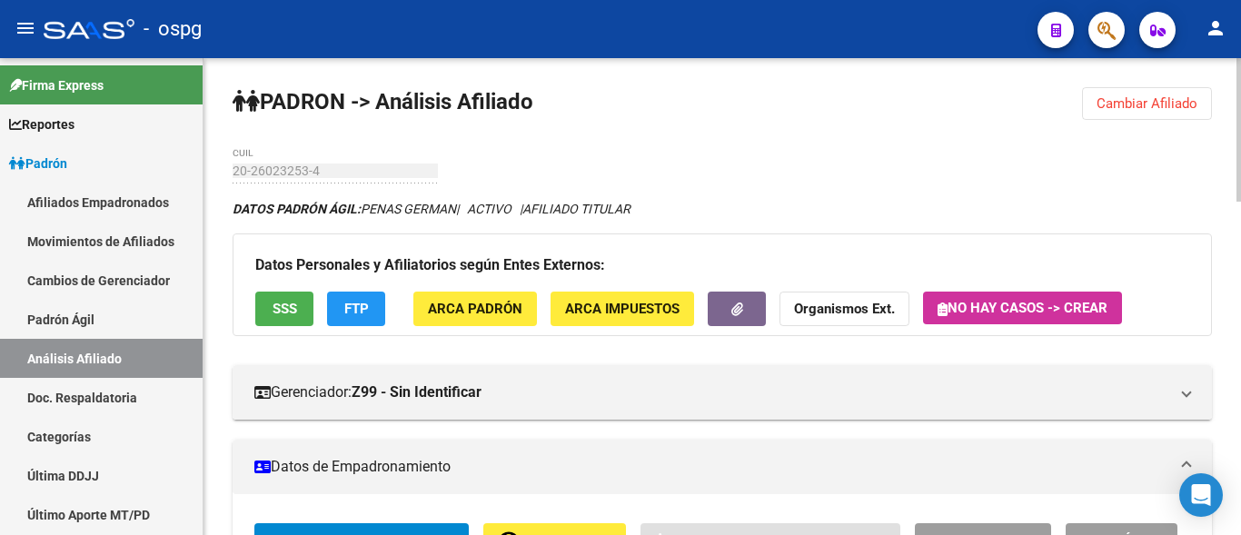
click at [1120, 109] on span "Cambiar Afiliado" at bounding box center [1147, 103] width 101 height 16
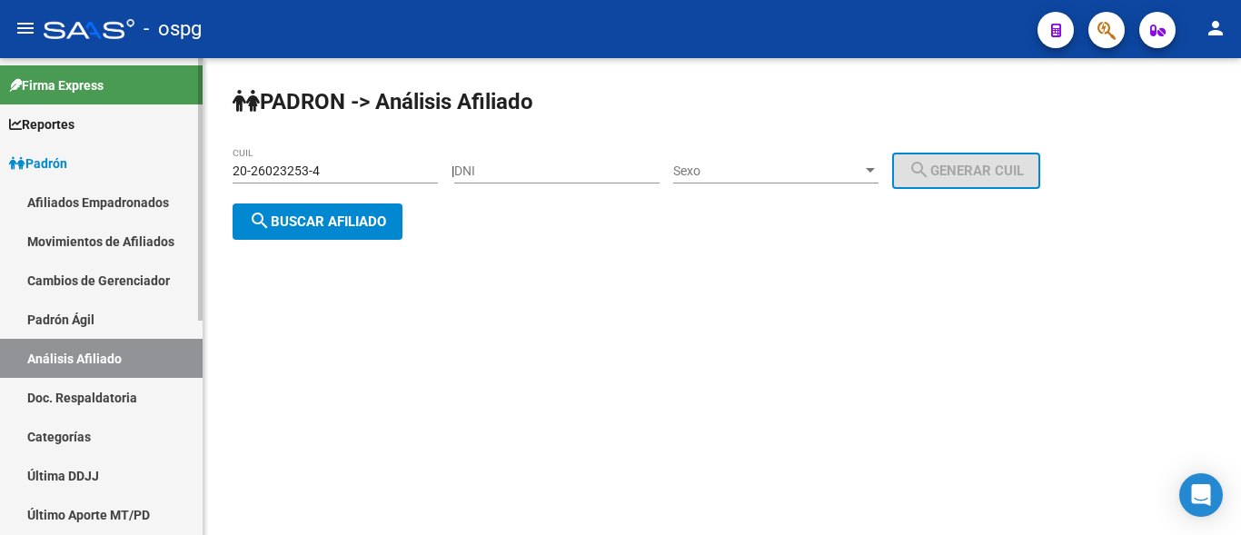
drag, startPoint x: 320, startPoint y: 175, endPoint x: 159, endPoint y: 174, distance: 160.8
click at [159, 174] on mat-sidenav-container "Firma Express Reportes Ingresos Devengados Análisis Histórico Detalles Transfer…" at bounding box center [620, 296] width 1241 height 477
type input "20-34235500-6"
click at [325, 222] on span "search Buscar afiliado" at bounding box center [317, 221] width 137 height 16
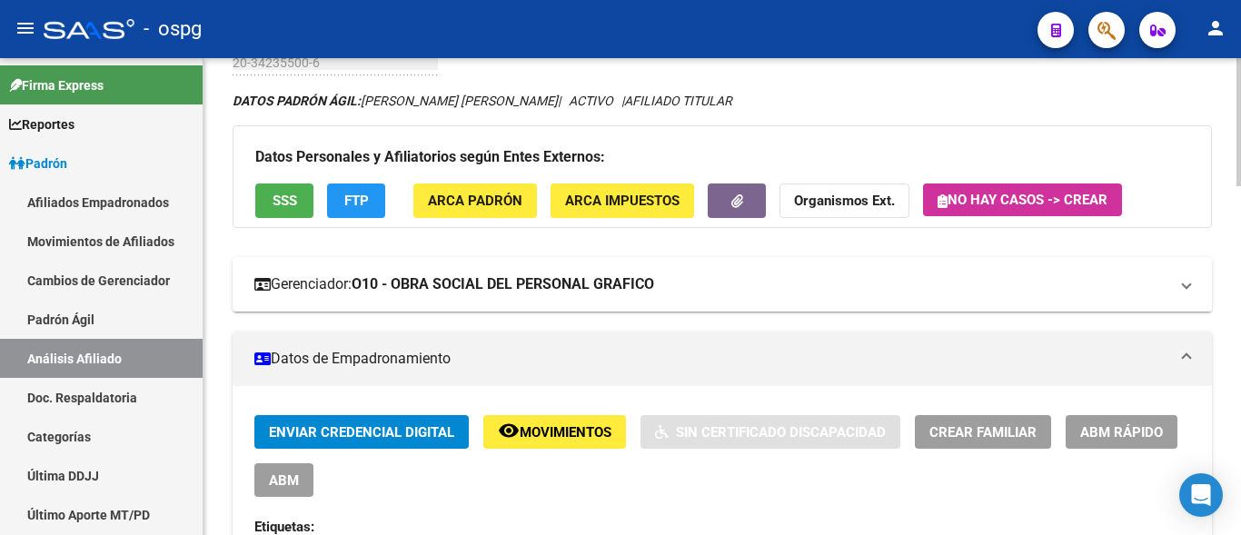
scroll to position [91, 0]
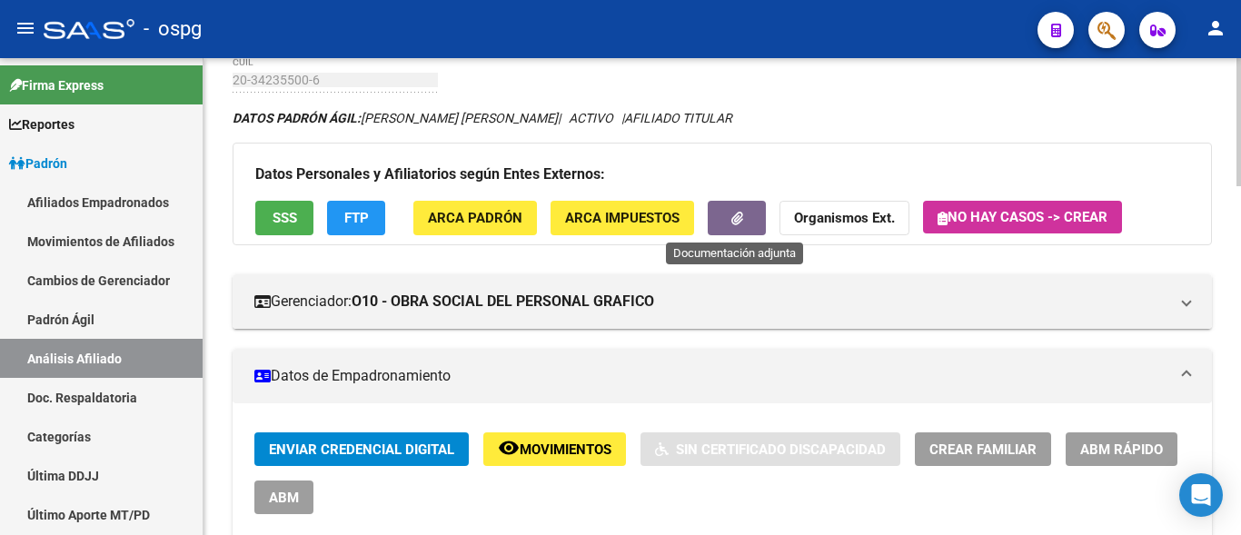
click at [741, 226] on span "button" at bounding box center [737, 219] width 12 height 16
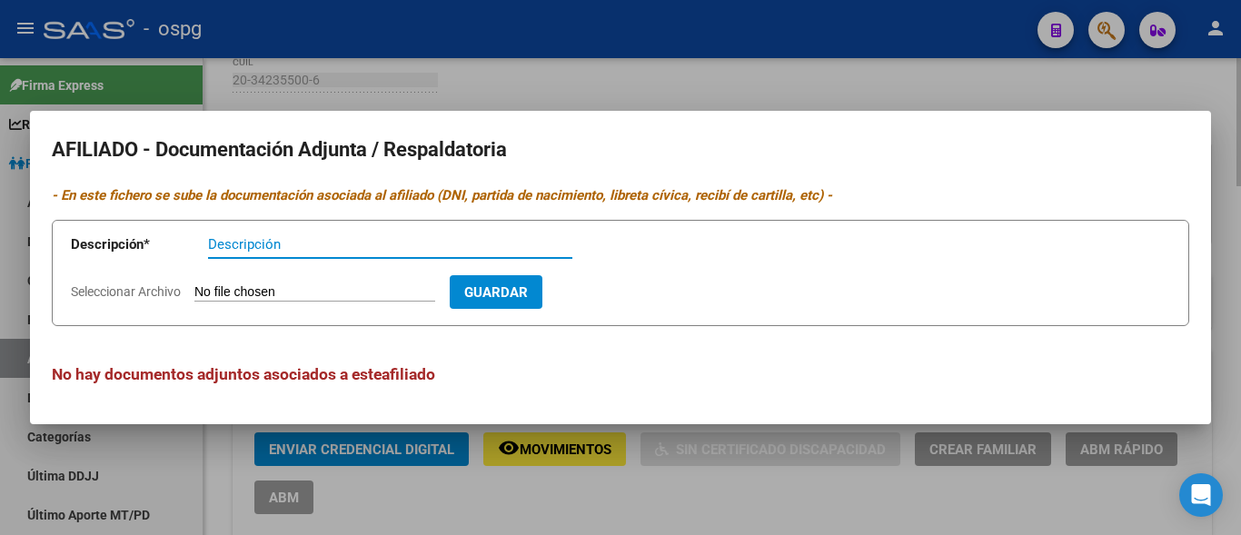
click at [530, 79] on div at bounding box center [620, 267] width 1241 height 535
